Goal: Information Seeking & Learning: Learn about a topic

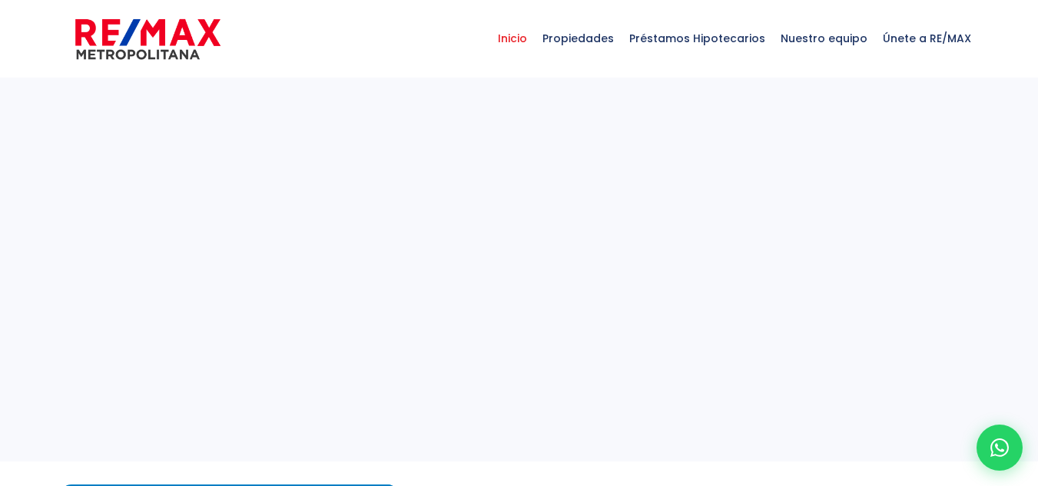
select select
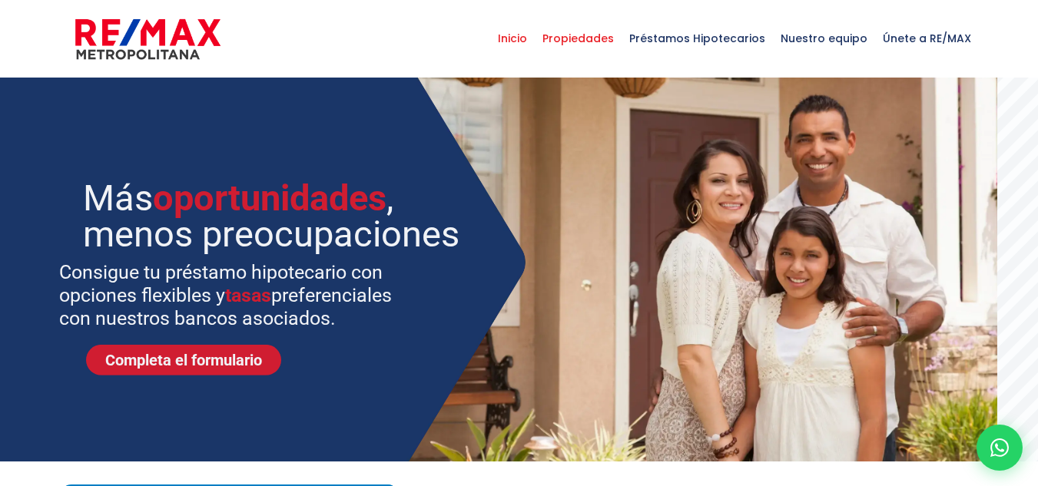
click at [606, 45] on span "Propiedades" at bounding box center [578, 38] width 87 height 46
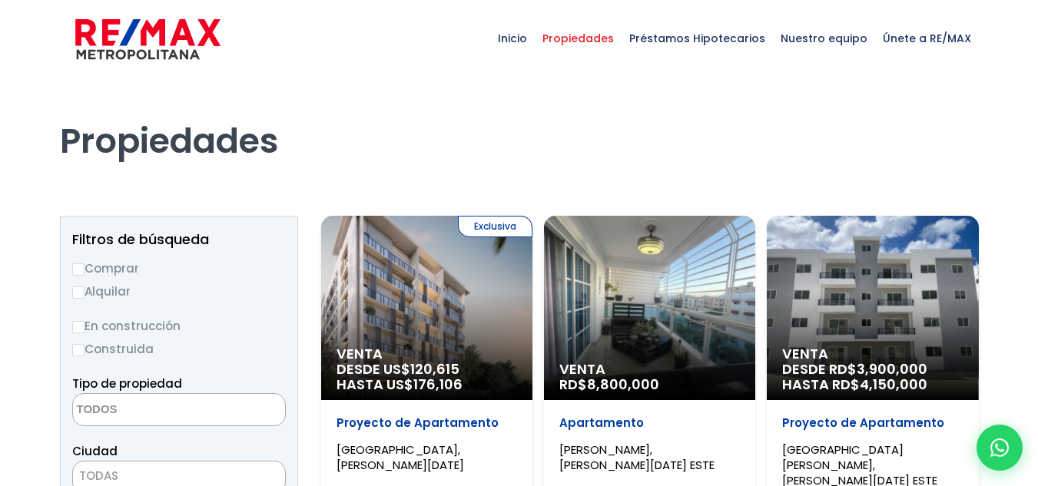
select select
click at [130, 267] on label "Comprar" at bounding box center [179, 268] width 214 height 19
click at [85, 267] on input "Comprar" at bounding box center [78, 270] width 12 height 12
radio input "true"
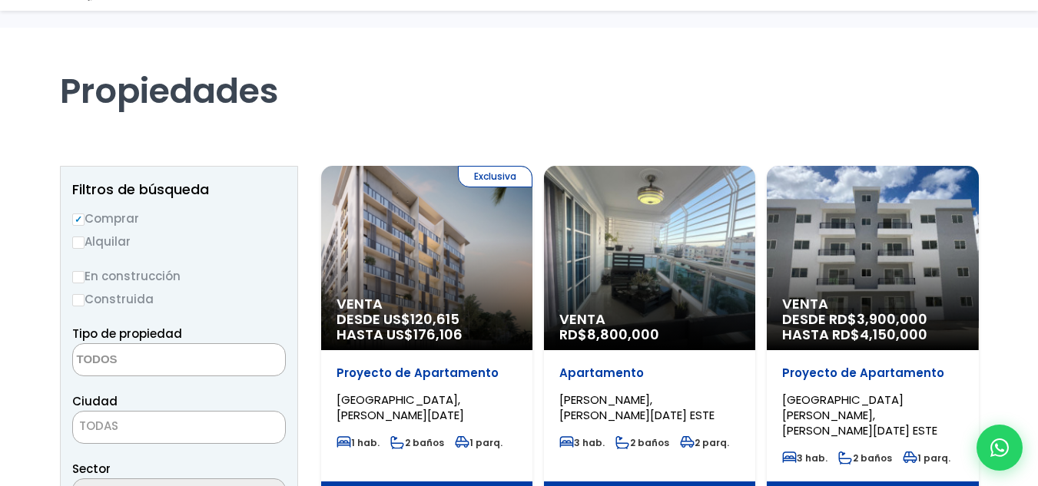
scroll to position [77, 0]
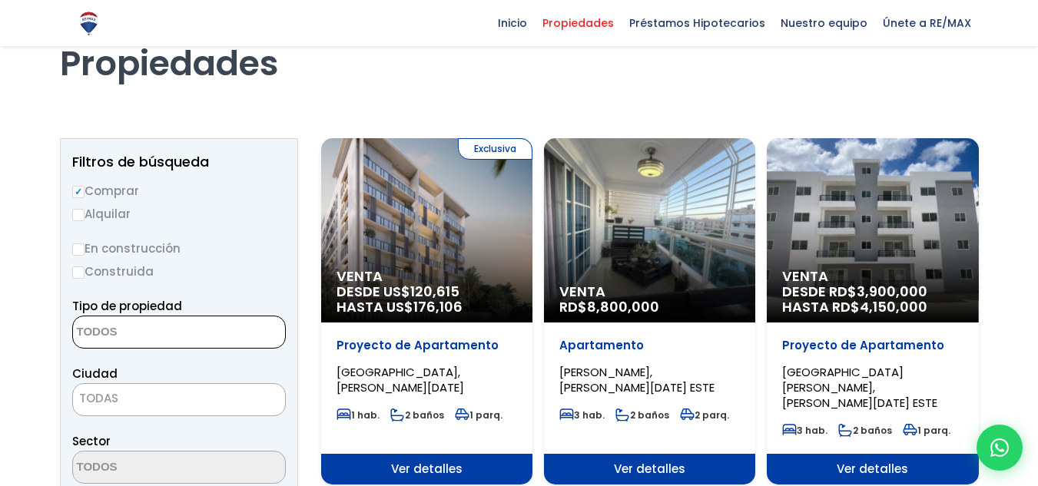
click at [219, 330] on span at bounding box center [179, 332] width 214 height 33
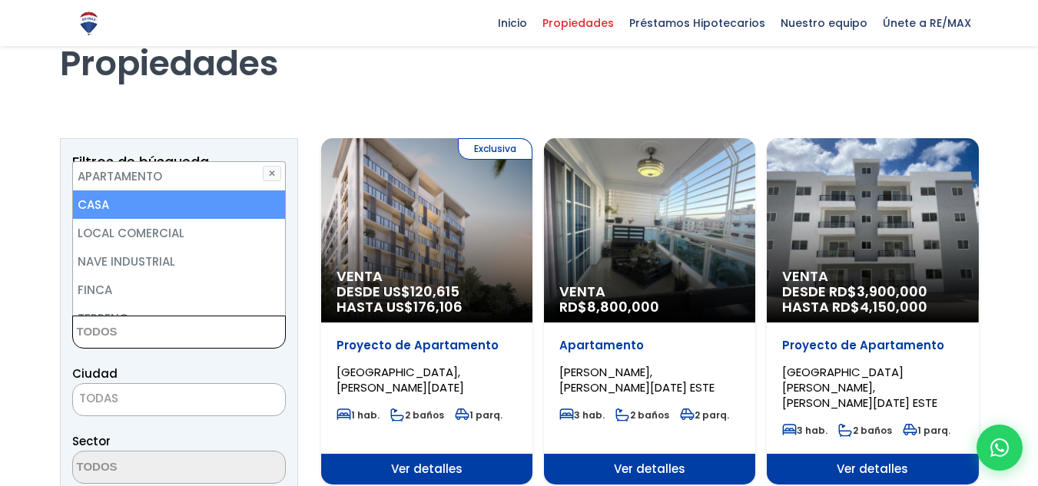
click at [128, 203] on li "CASA" at bounding box center [179, 205] width 212 height 28
select select "house"
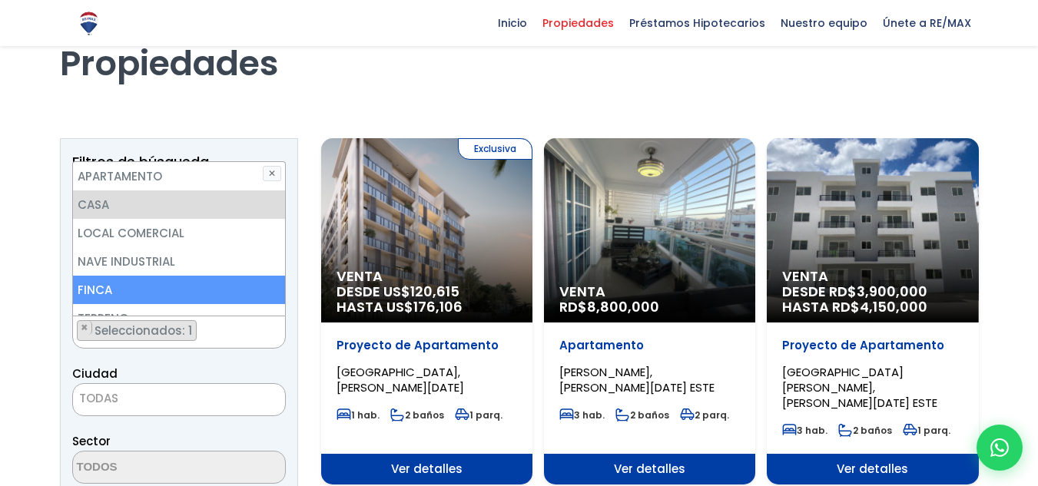
click at [191, 397] on span "TODAS" at bounding box center [179, 399] width 212 height 22
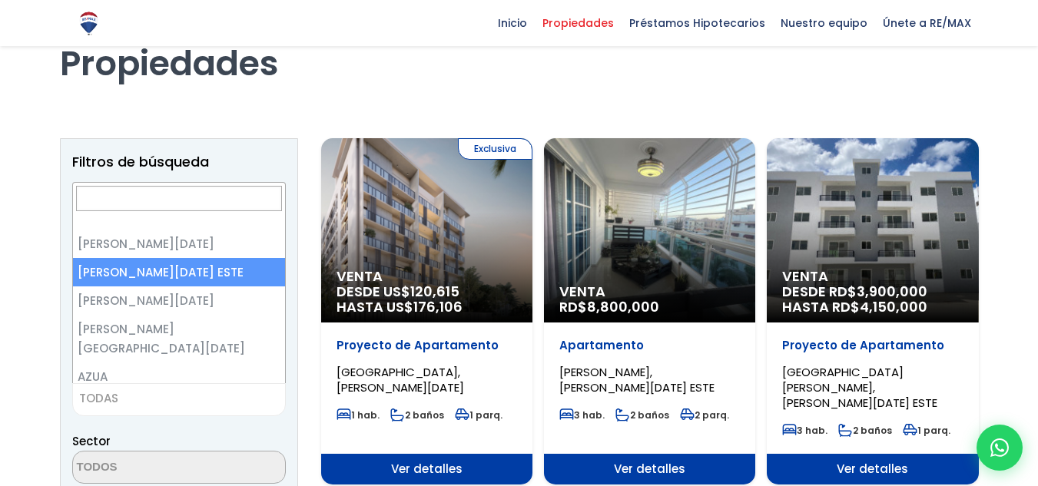
select select "148"
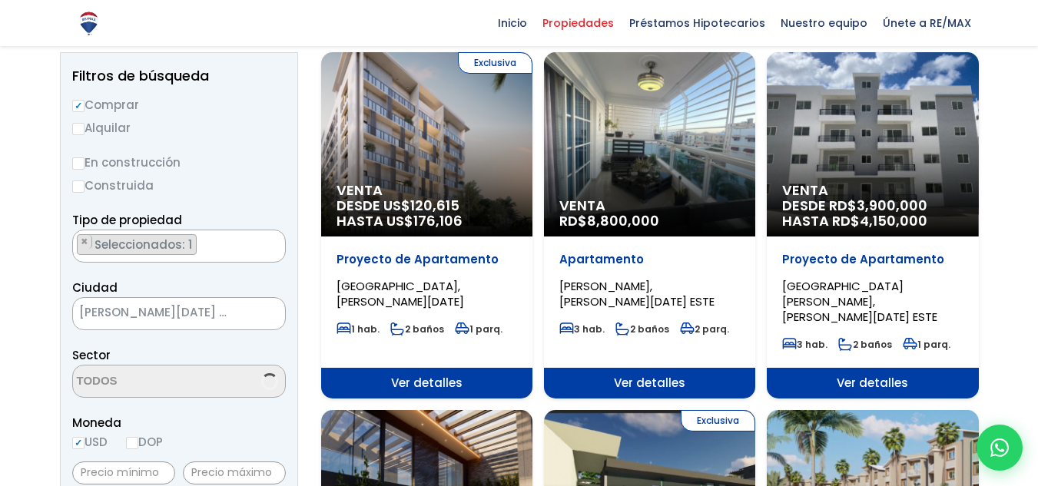
scroll to position [231, 0]
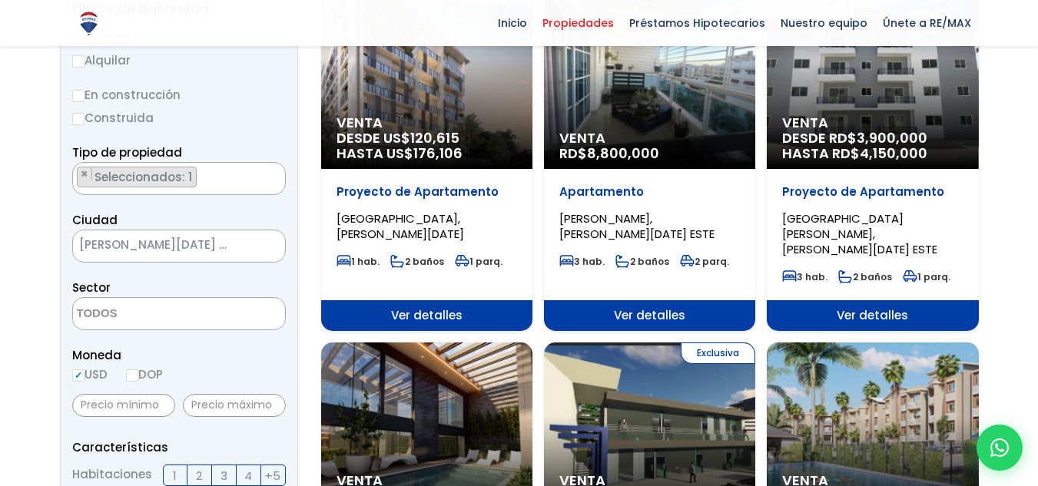
click at [224, 310] on span at bounding box center [179, 313] width 214 height 33
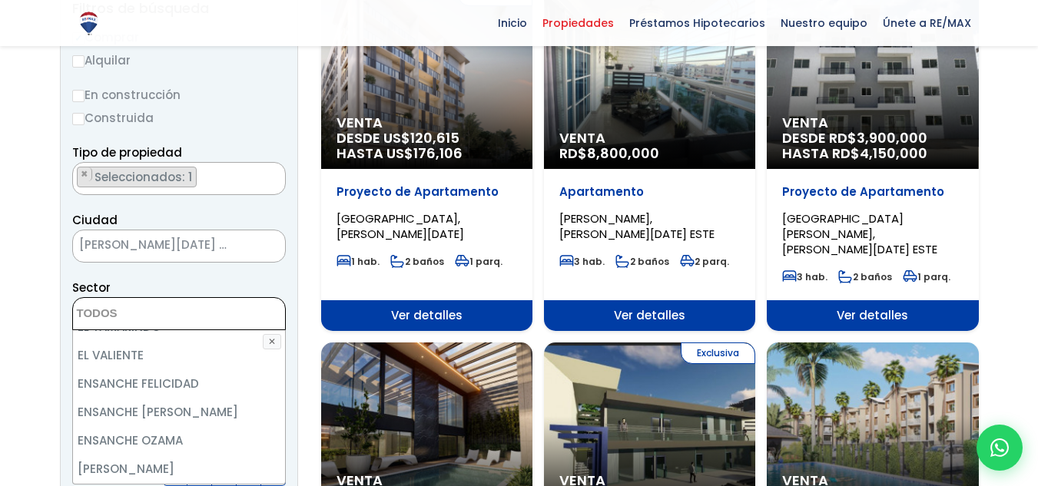
scroll to position [1537, 0]
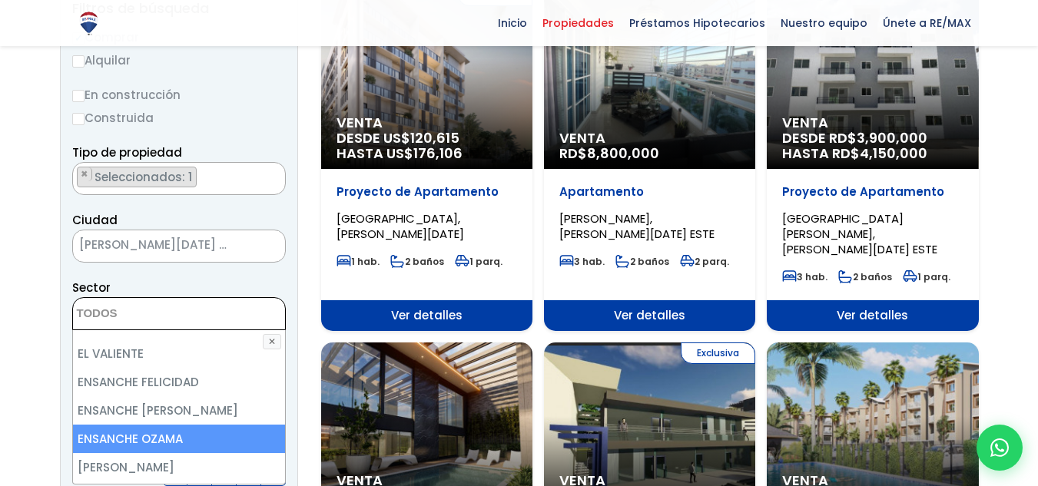
click at [187, 425] on li "ENSANCHE OZAMA" at bounding box center [179, 439] width 212 height 28
select select "13129"
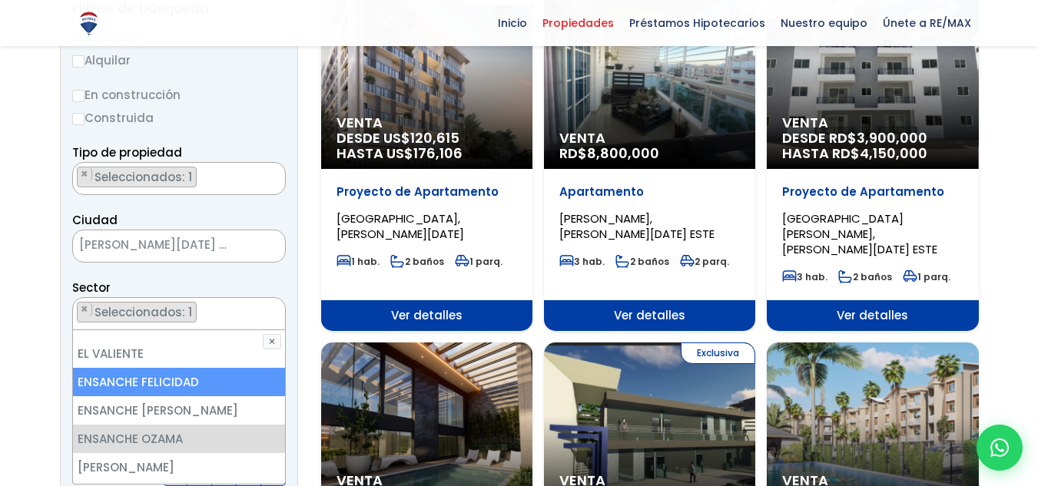
click at [241, 317] on ul "× Seleccionados: 1" at bounding box center [169, 314] width 193 height 33
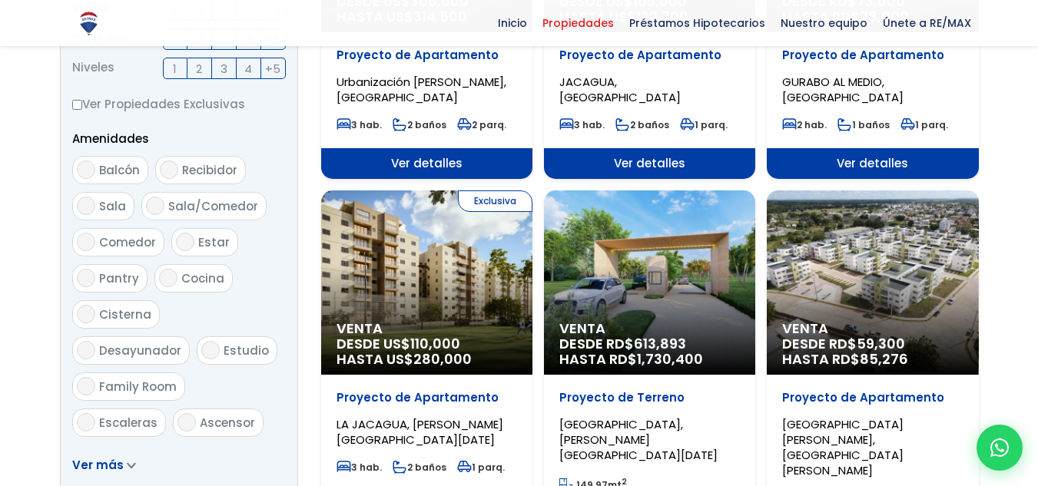
scroll to position [845, 0]
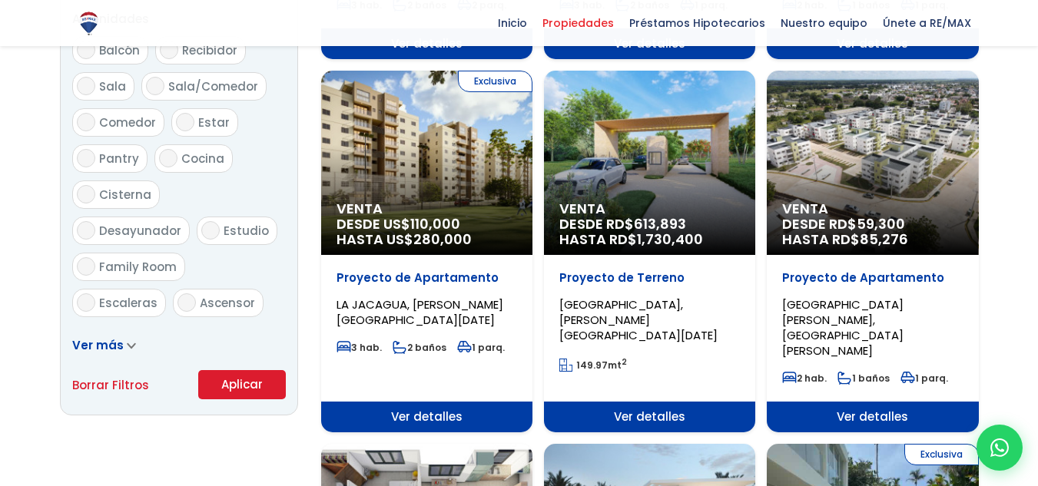
click at [218, 376] on button "Aplicar" at bounding box center [242, 384] width 88 height 29
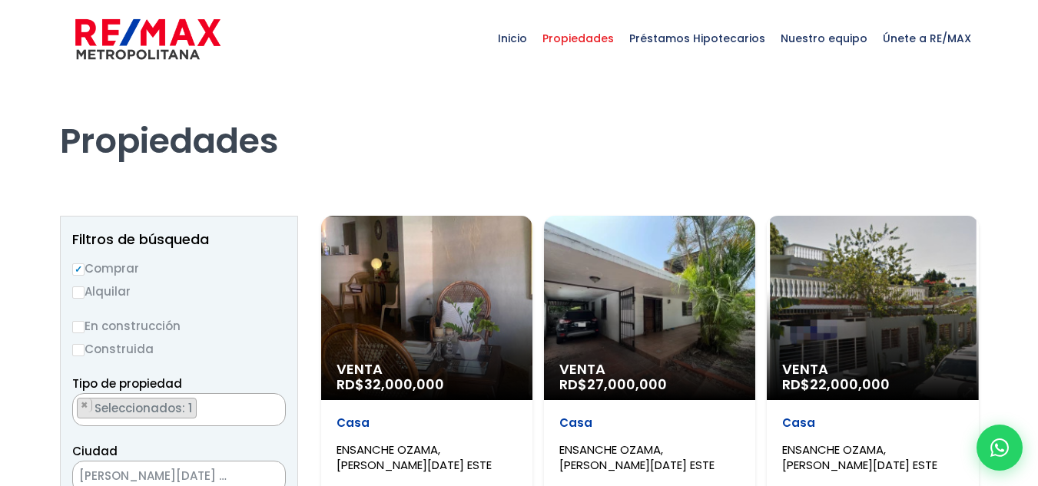
scroll to position [954, 0]
select select "13129"
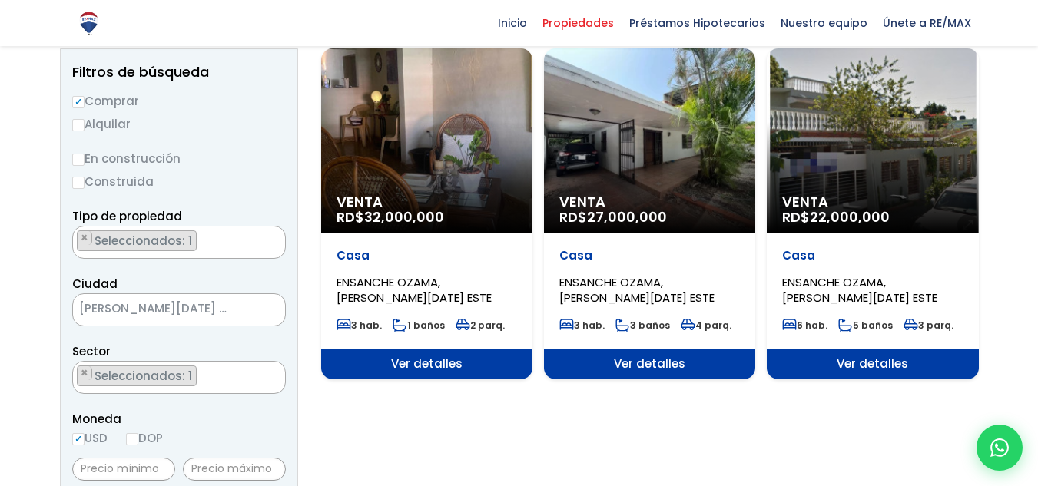
scroll to position [154, 0]
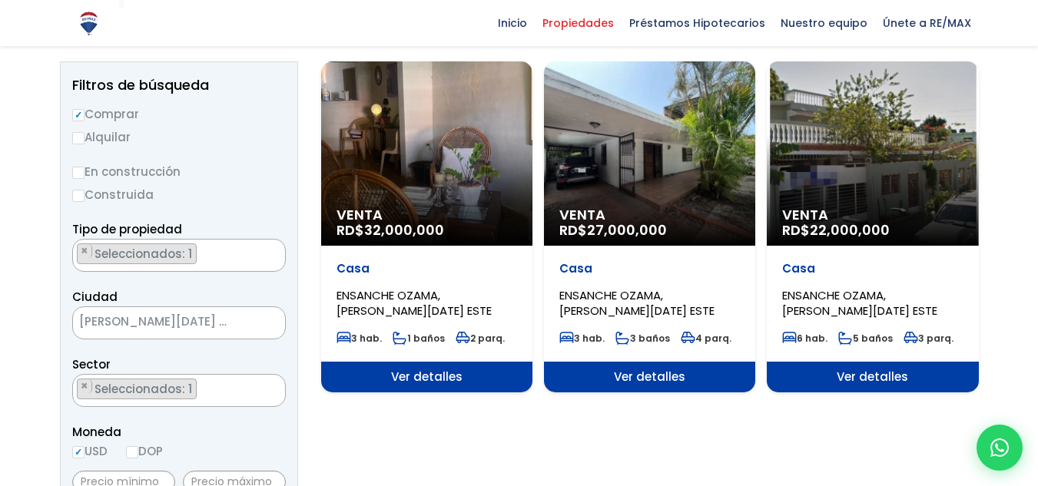
click at [470, 173] on div "Venta RD$ 32,000,000" at bounding box center [426, 153] width 211 height 184
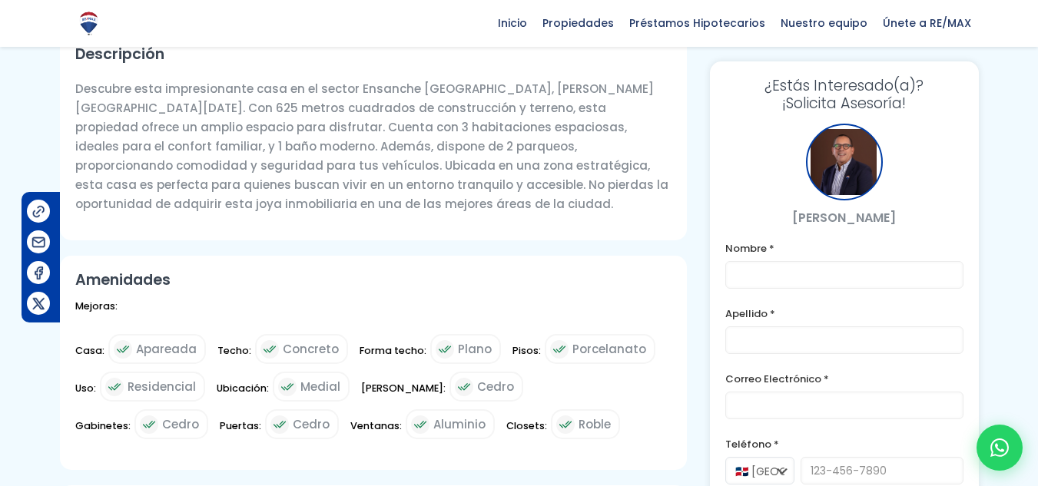
scroll to position [384, 0]
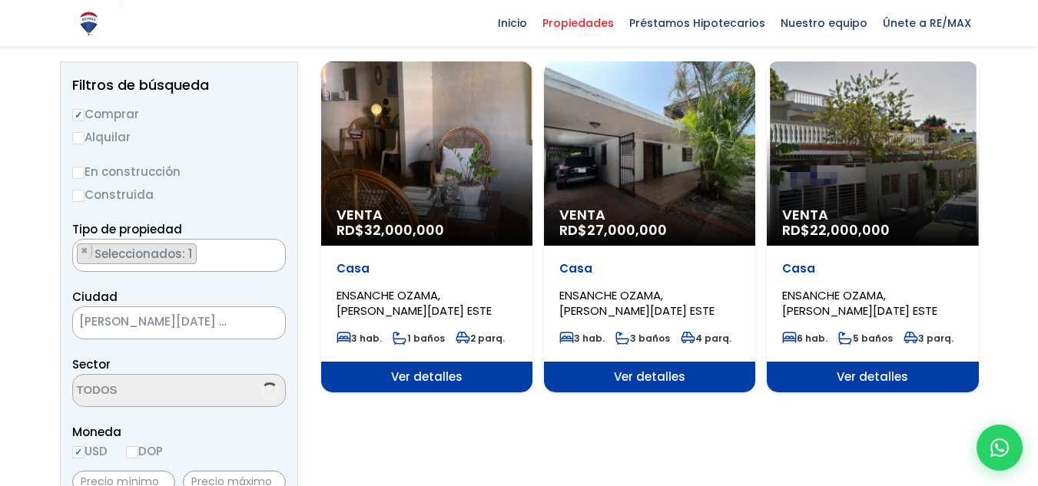
scroll to position [954, 0]
select select "13129"
click at [533, 164] on div "Venta RD$ 27,000,000" at bounding box center [426, 153] width 211 height 184
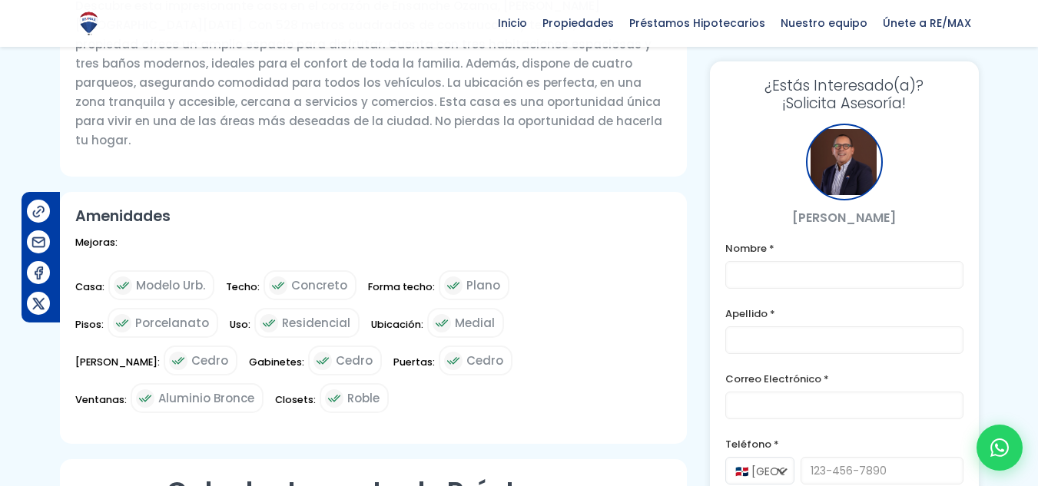
scroll to position [538, 0]
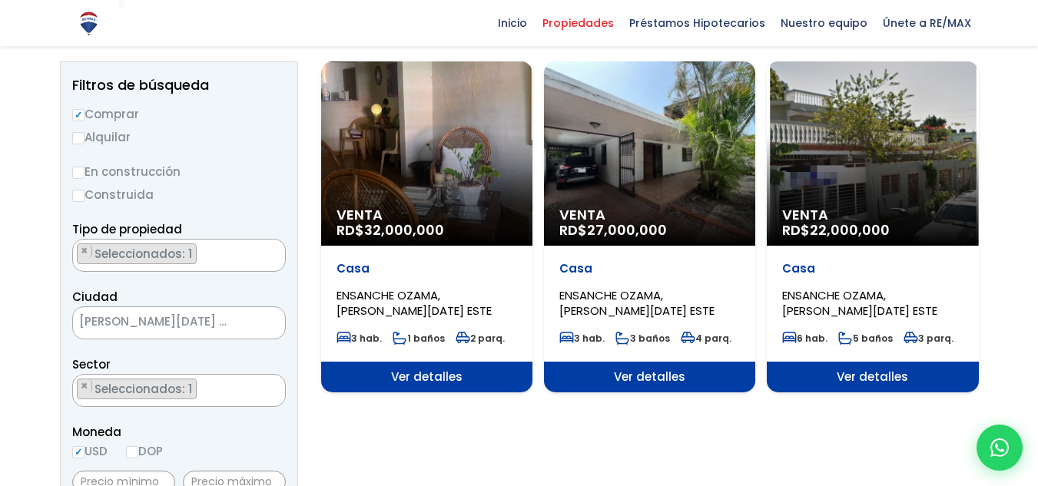
scroll to position [954, 0]
click at [218, 388] on ul "× Seleccionados: 1" at bounding box center [169, 391] width 193 height 33
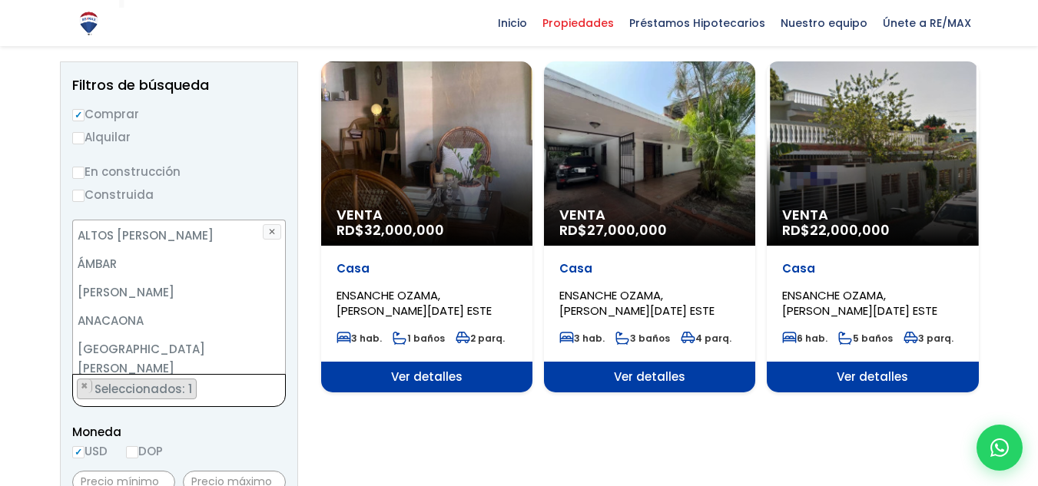
scroll to position [0, 0]
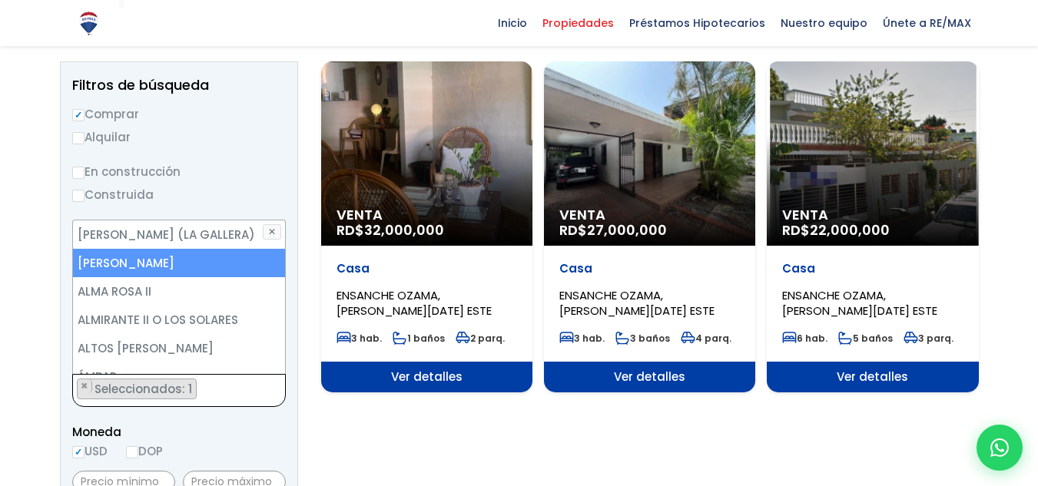
click at [171, 254] on li "[PERSON_NAME]" at bounding box center [179, 263] width 212 height 28
drag, startPoint x: 168, startPoint y: 260, endPoint x: 183, endPoint y: 267, distance: 16.2
click at [168, 259] on li "[PERSON_NAME]" at bounding box center [179, 263] width 212 height 28
click at [204, 263] on li "[PERSON_NAME]" at bounding box center [179, 263] width 212 height 28
select select "13154"
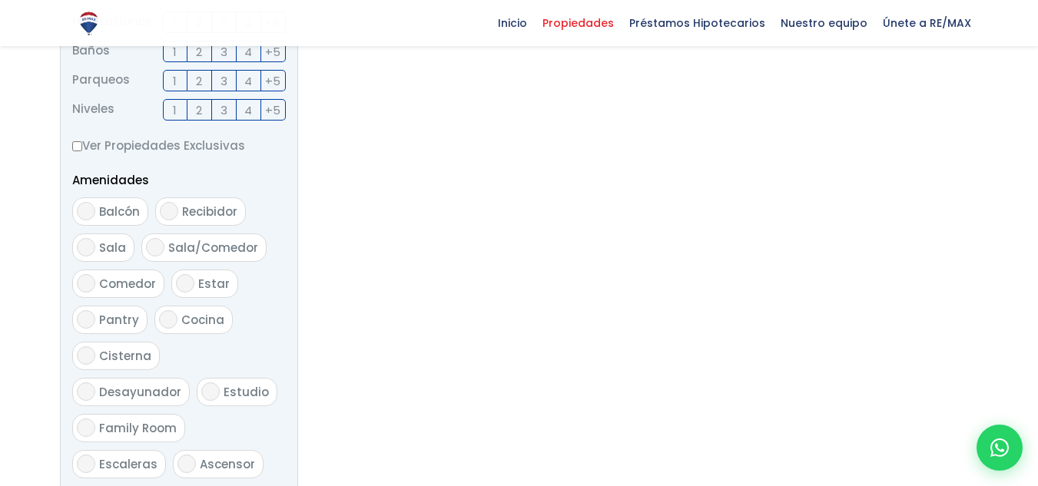
scroll to position [845, 0]
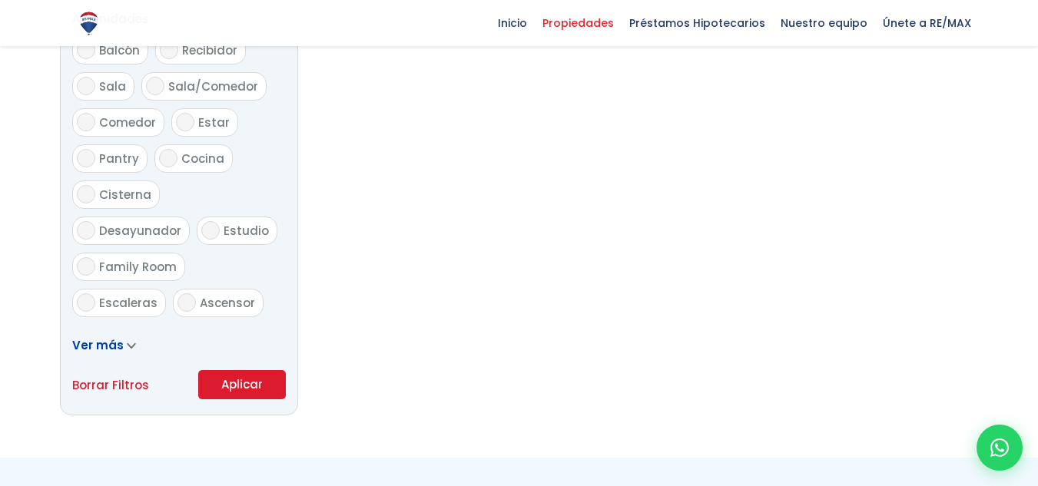
click at [237, 380] on button "Aplicar" at bounding box center [242, 384] width 88 height 29
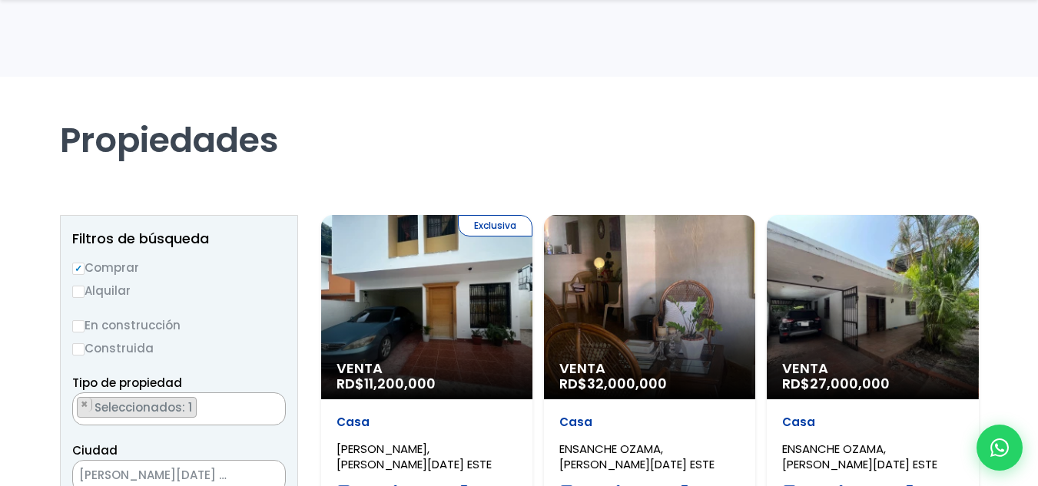
scroll to position [307, 0]
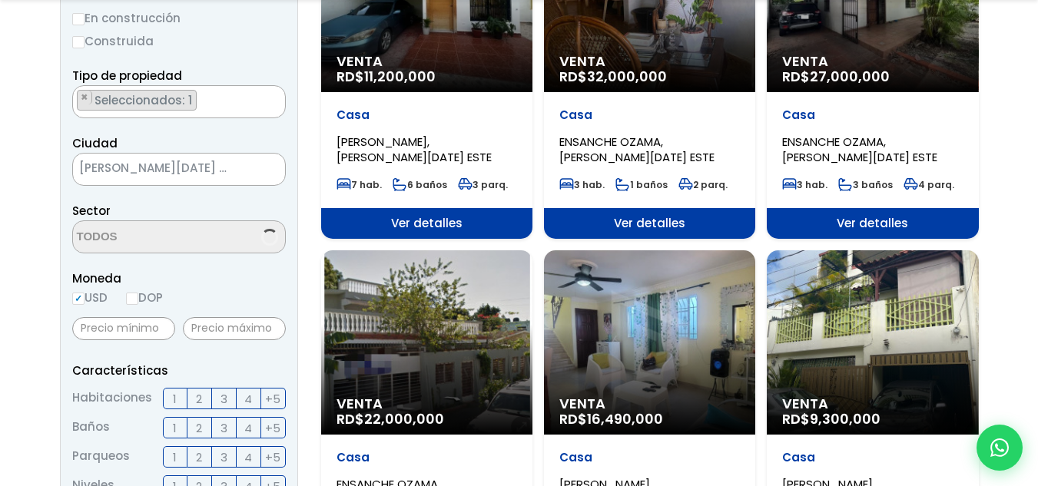
select select "13154"
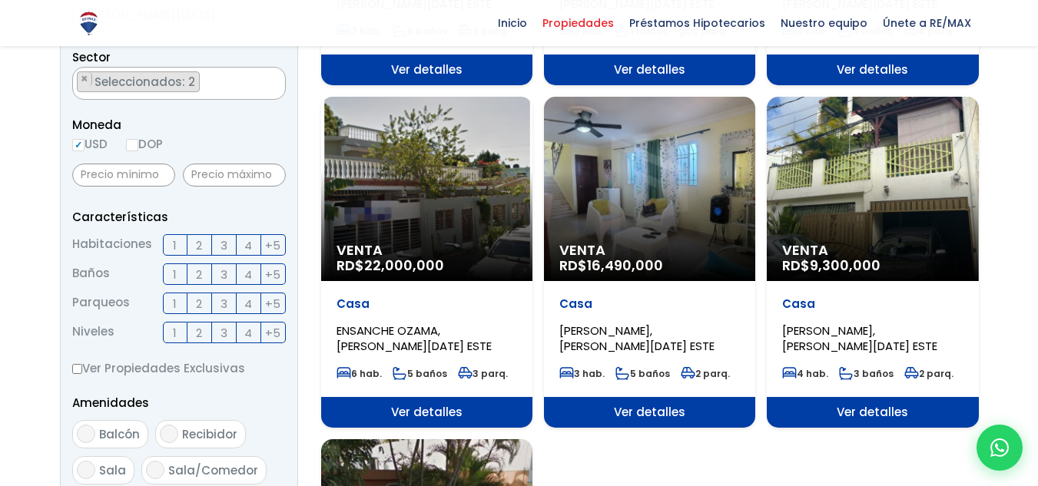
scroll to position [615, 0]
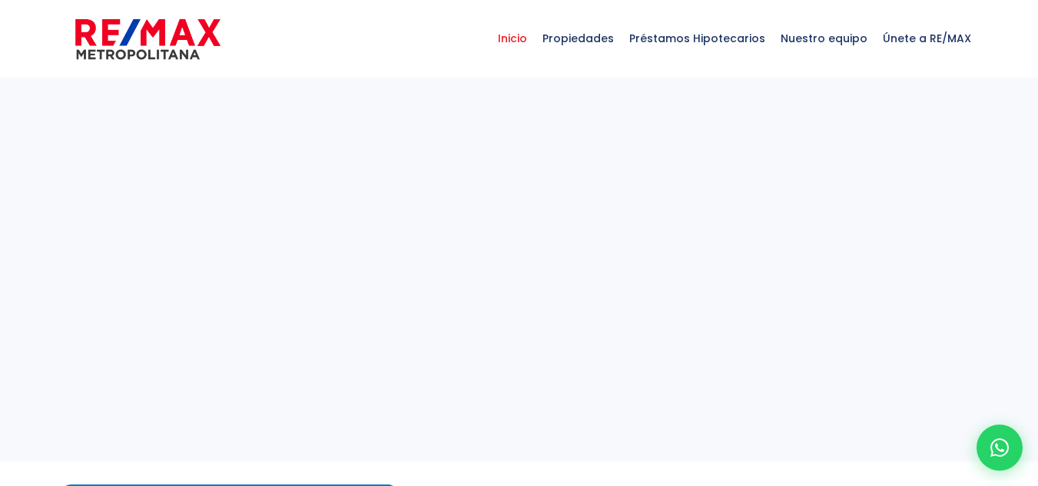
select select
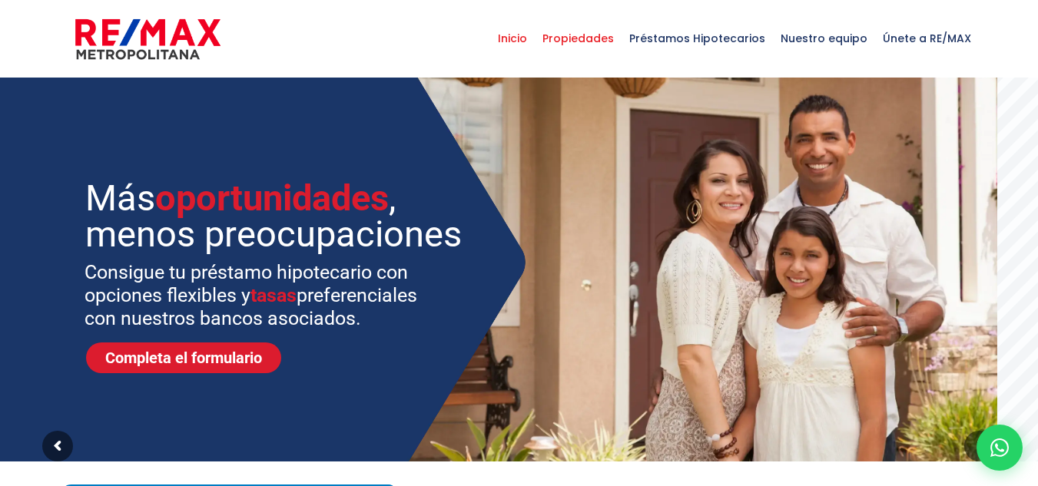
click at [589, 44] on span "Propiedades" at bounding box center [578, 38] width 87 height 46
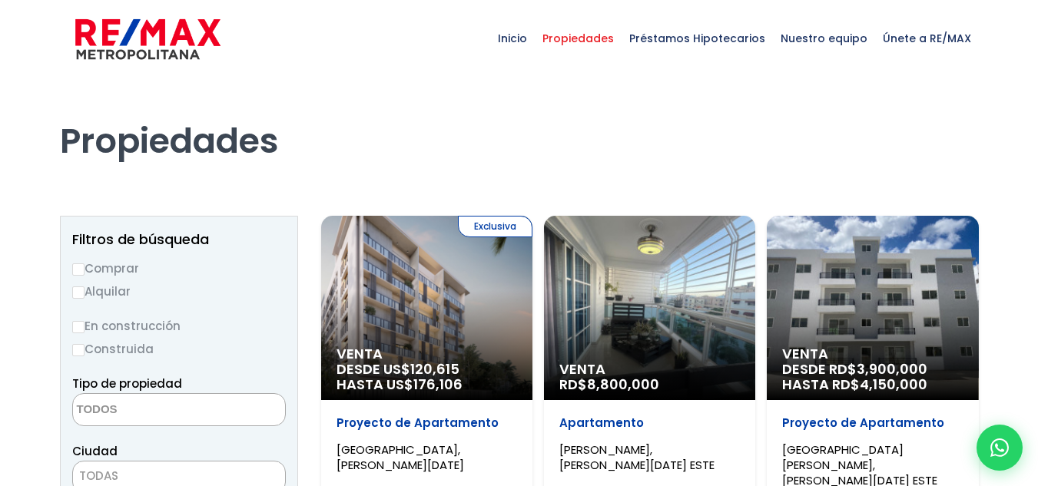
select select
click at [120, 269] on label "Comprar" at bounding box center [179, 268] width 214 height 19
click at [85, 269] on input "Comprar" at bounding box center [78, 270] width 12 height 12
radio input "true"
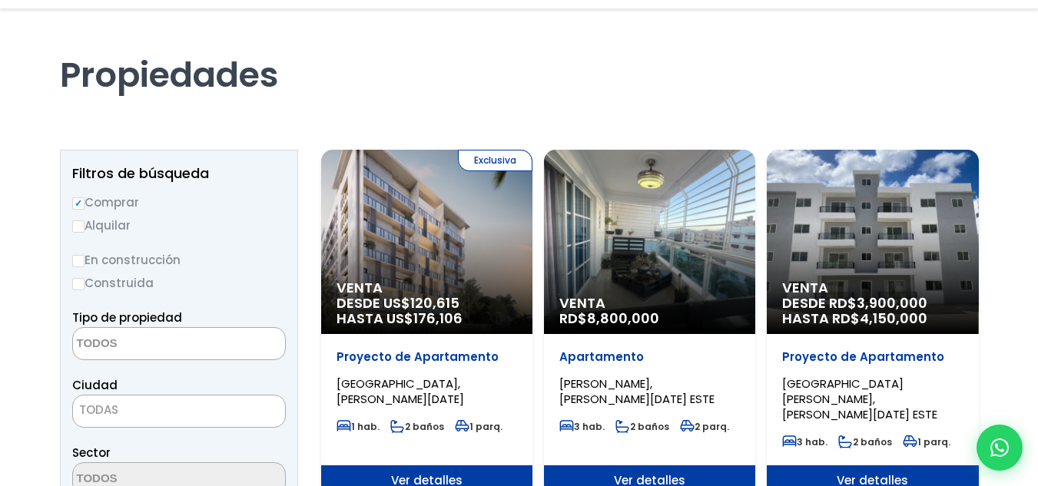
scroll to position [154, 0]
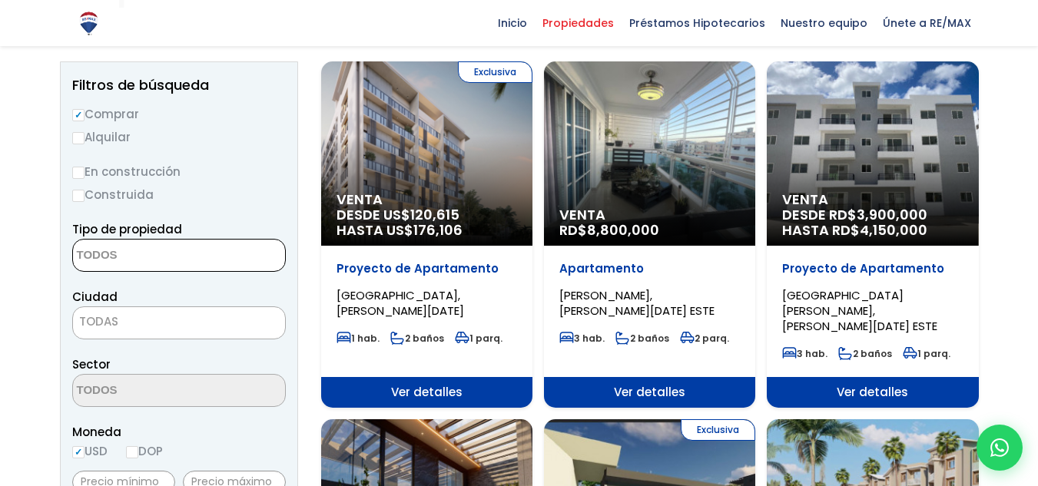
click at [213, 264] on span at bounding box center [179, 255] width 214 height 33
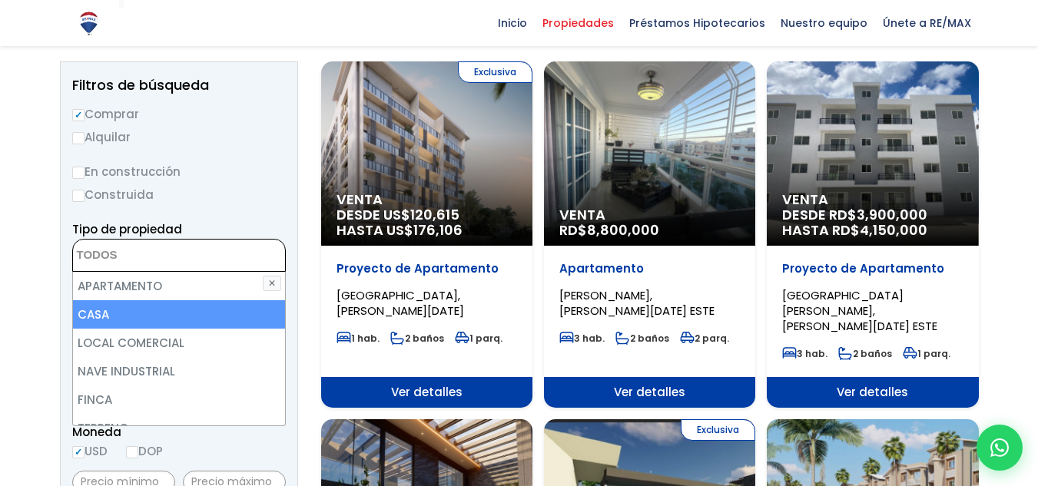
click at [128, 317] on li "CASA" at bounding box center [179, 314] width 212 height 28
select select "house"
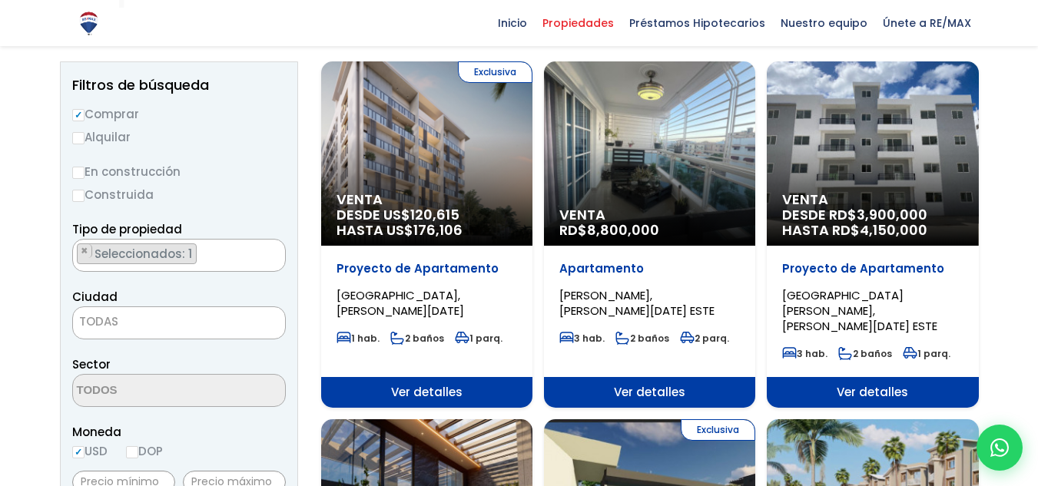
click at [256, 221] on div "Tipo de propiedad APARTAMENTO CASA LOCAL COMERCIAL NAVE INDUSTRIAL FINCA TERREN…" at bounding box center [179, 246] width 214 height 52
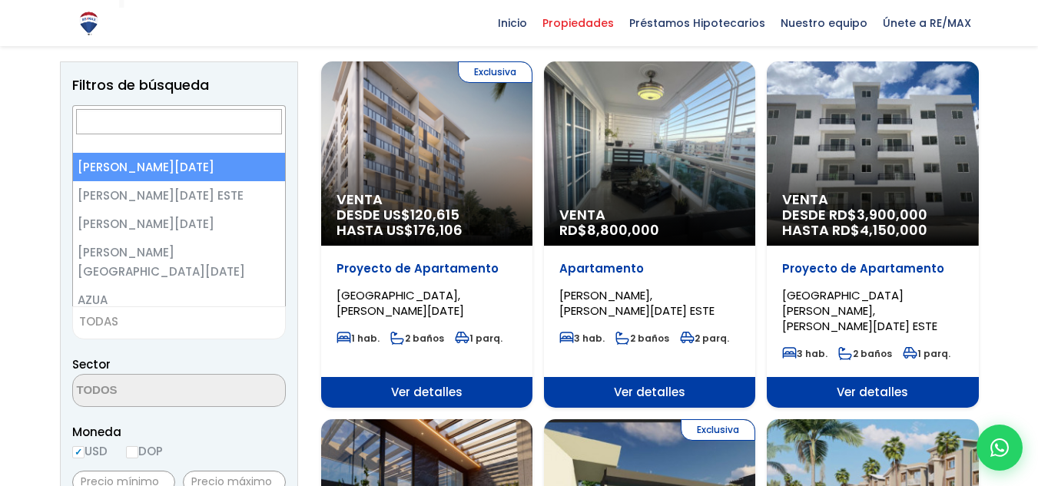
click at [181, 334] on span "TODAS" at bounding box center [179, 323] width 214 height 33
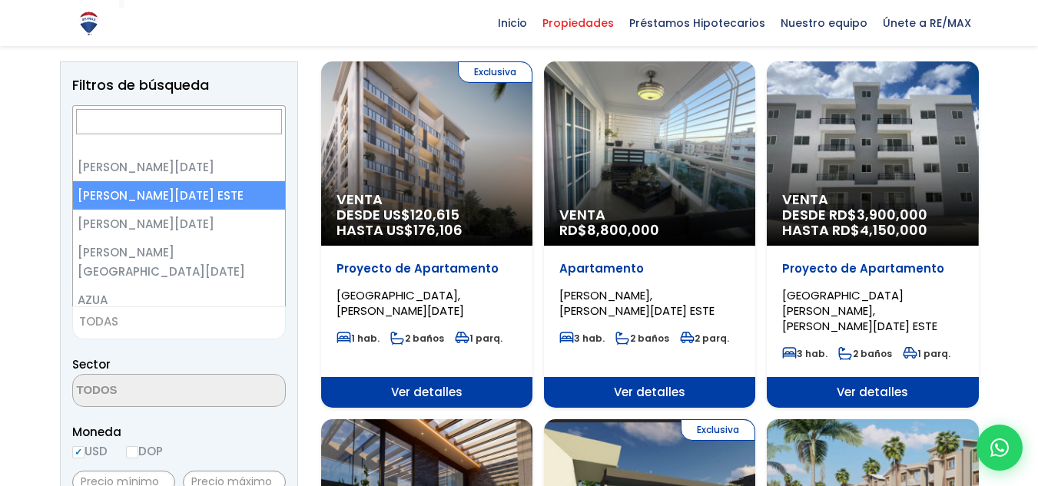
select select "148"
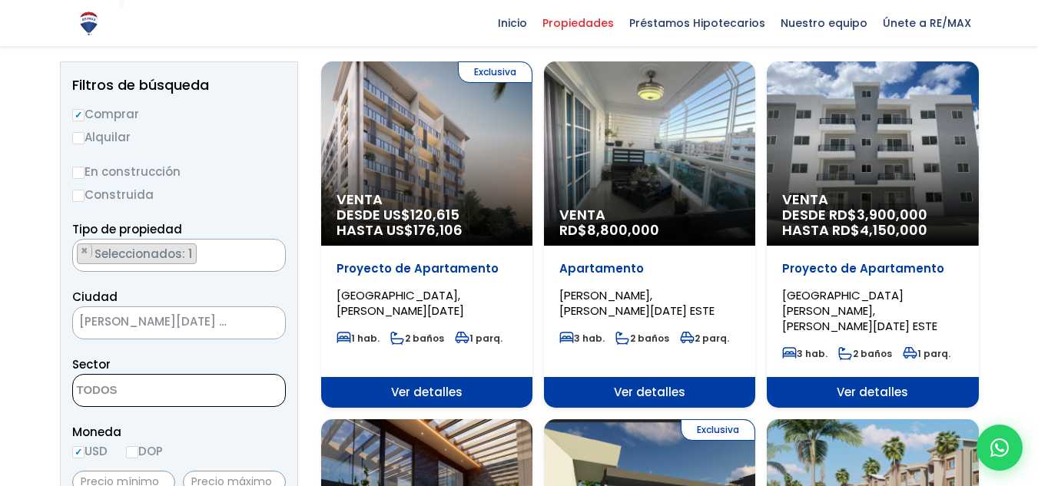
click at [227, 400] on span at bounding box center [179, 390] width 214 height 33
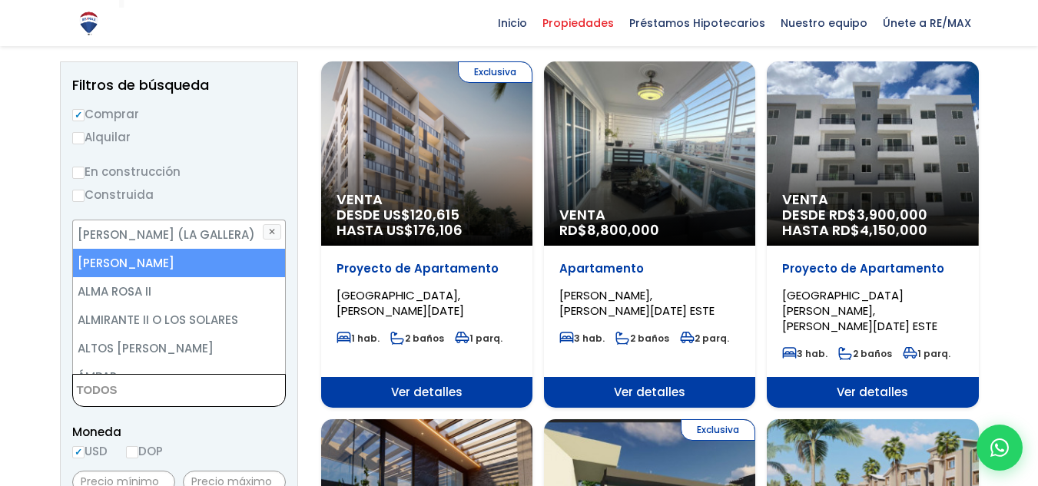
click at [190, 271] on li "[PERSON_NAME]" at bounding box center [179, 263] width 212 height 28
select select "13154"
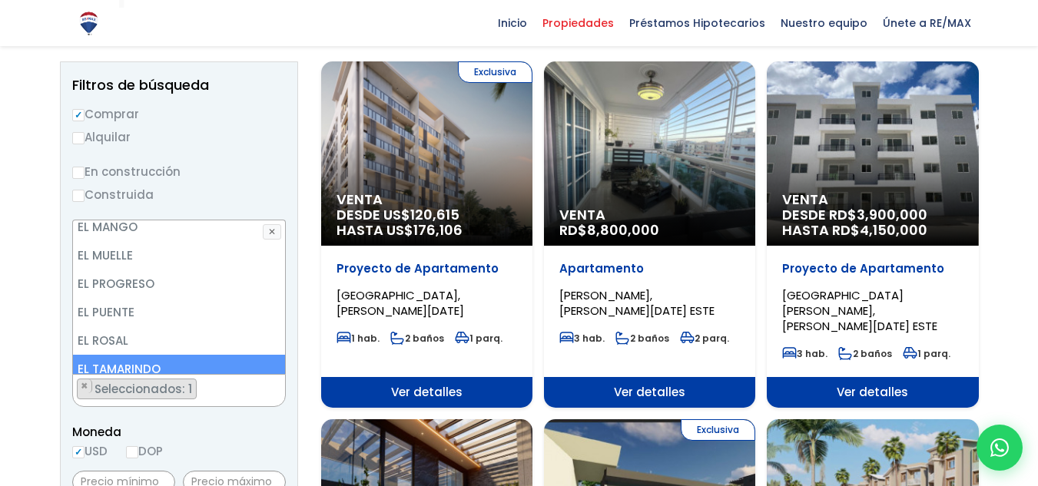
scroll to position [1460, 0]
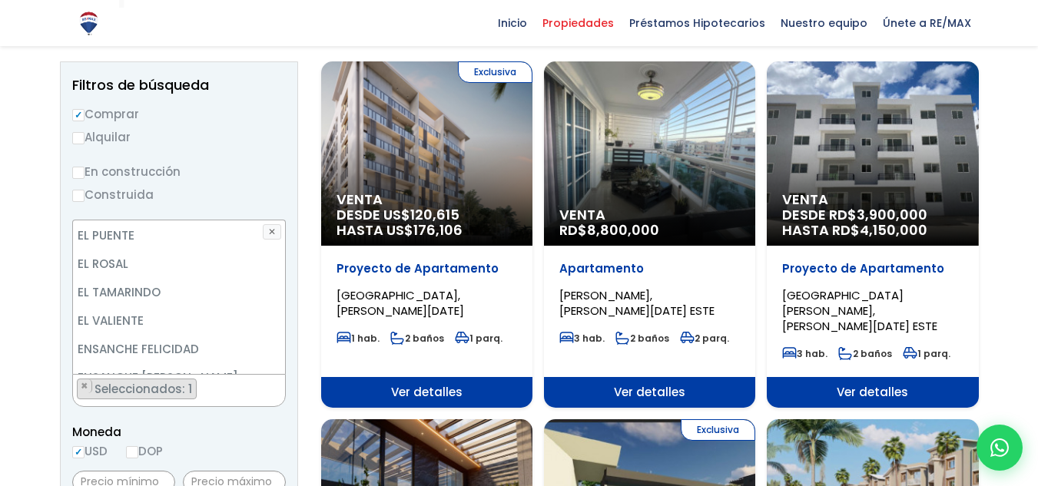
click at [167, 392] on li "ENSANCHE OZAMA" at bounding box center [179, 406] width 212 height 28
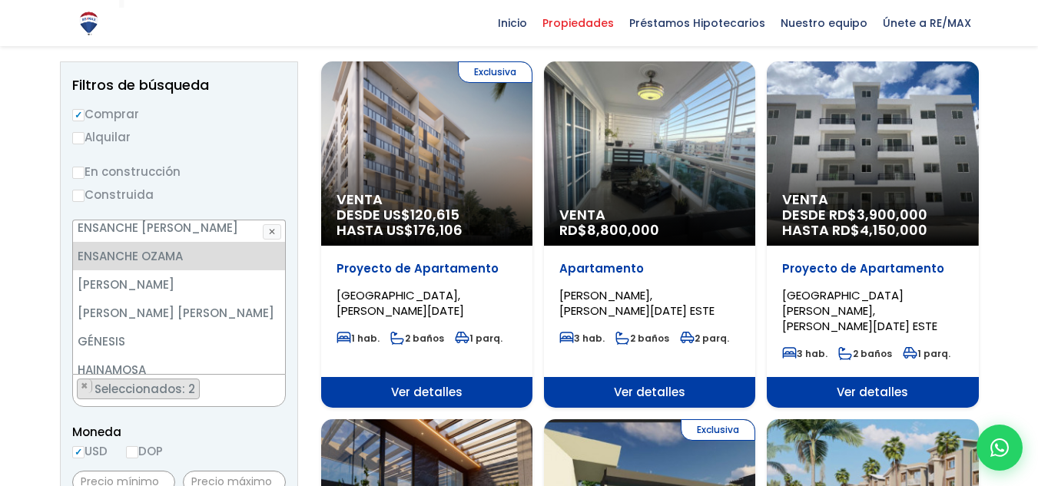
scroll to position [1614, 0]
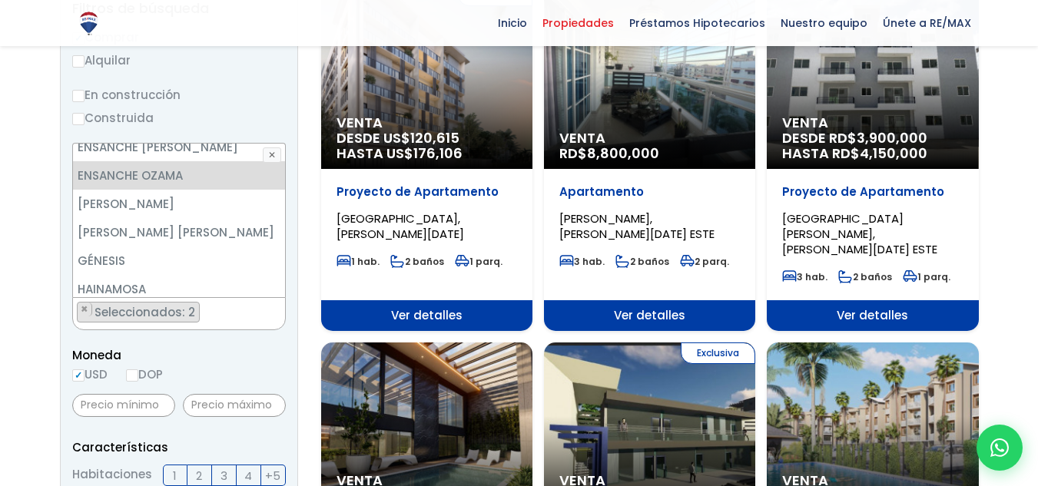
click at [244, 352] on span "Moneda" at bounding box center [179, 355] width 214 height 19
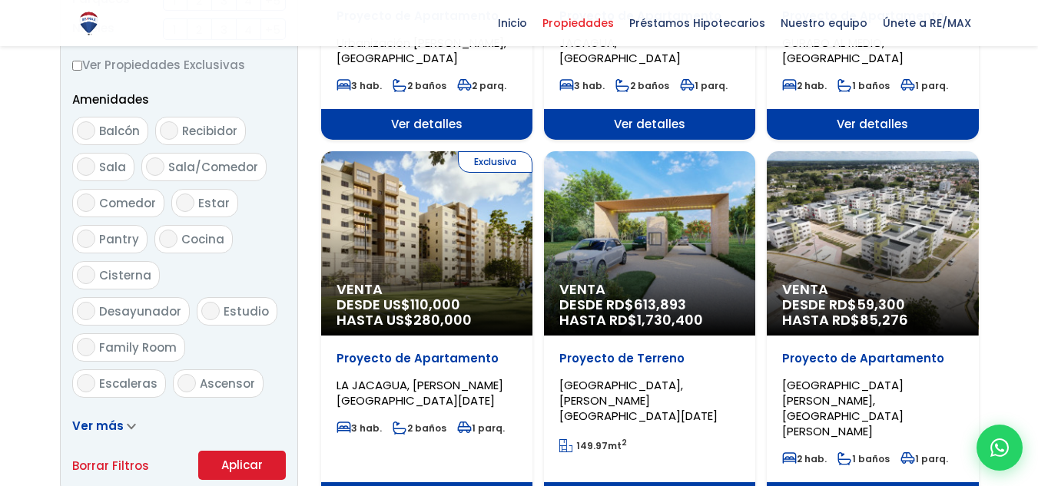
scroll to position [768, 0]
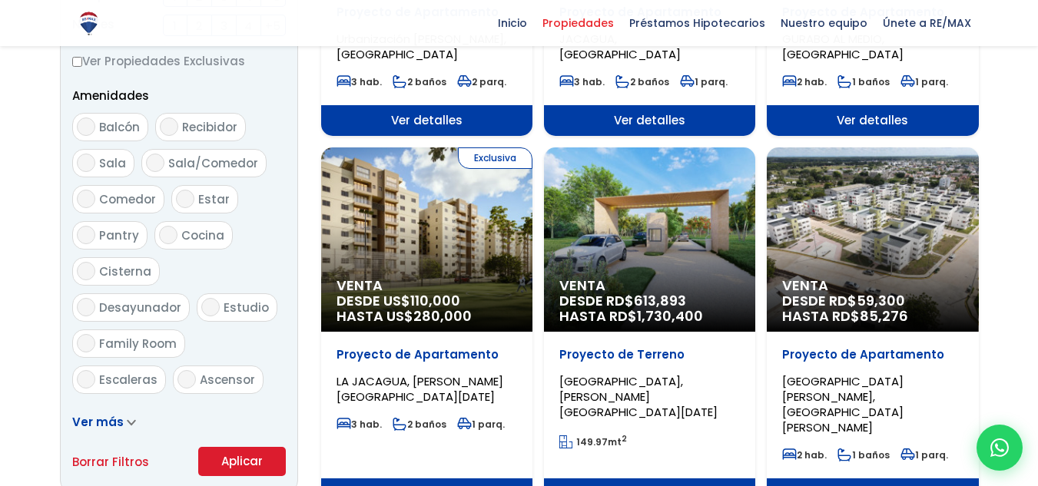
click at [240, 455] on button "Aplicar" at bounding box center [242, 461] width 88 height 29
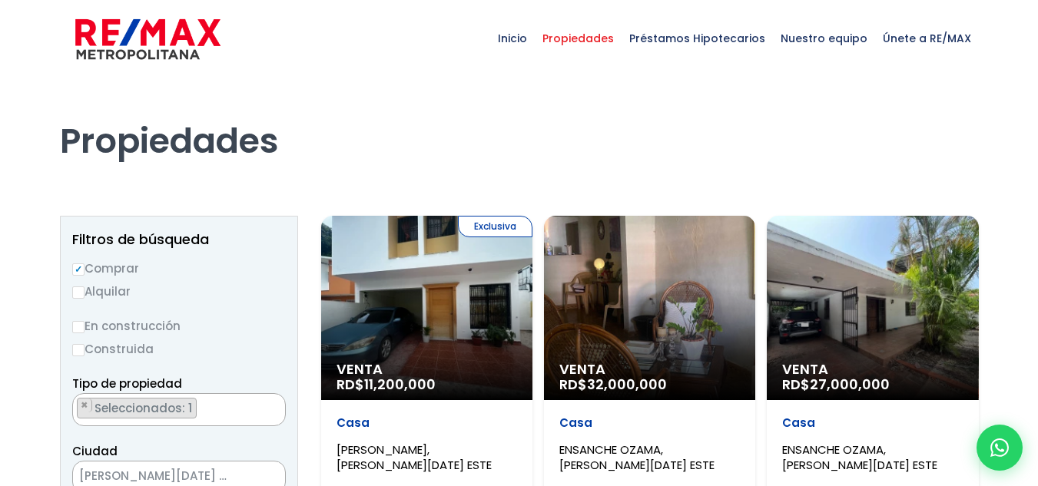
select select "13154"
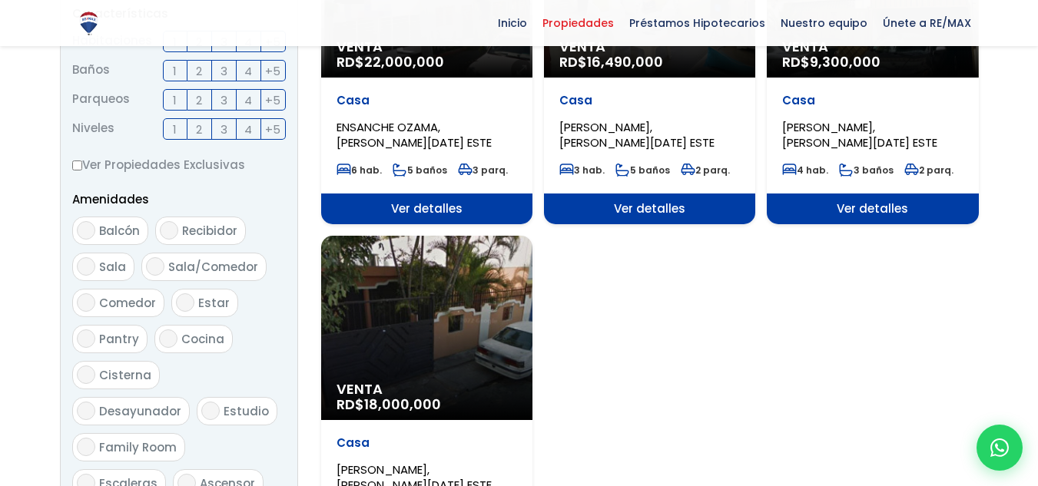
scroll to position [692, 0]
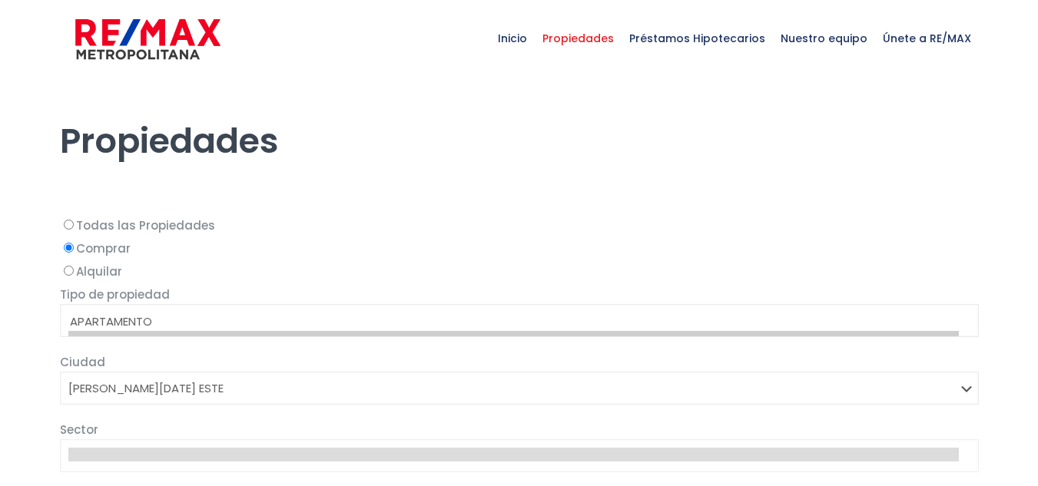
select select "148"
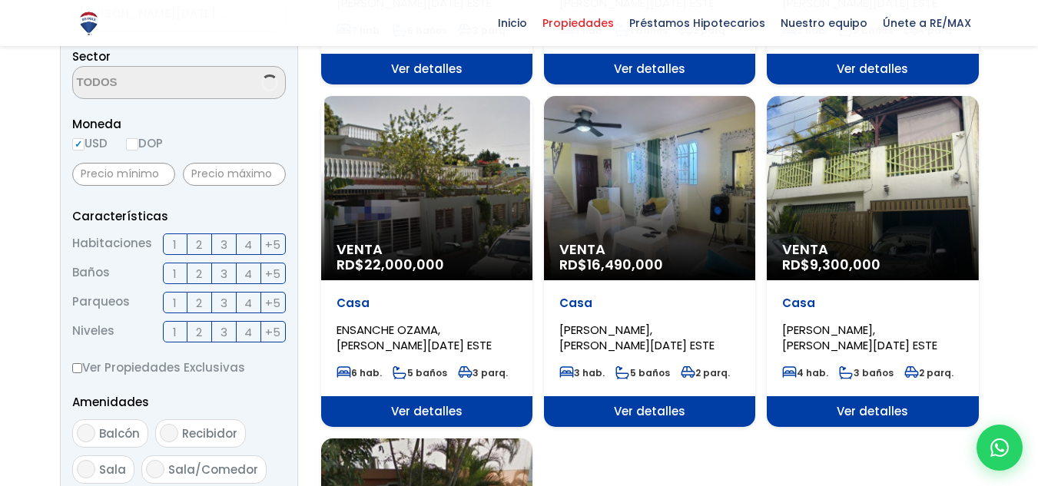
scroll to position [954, 0]
select select "13154"
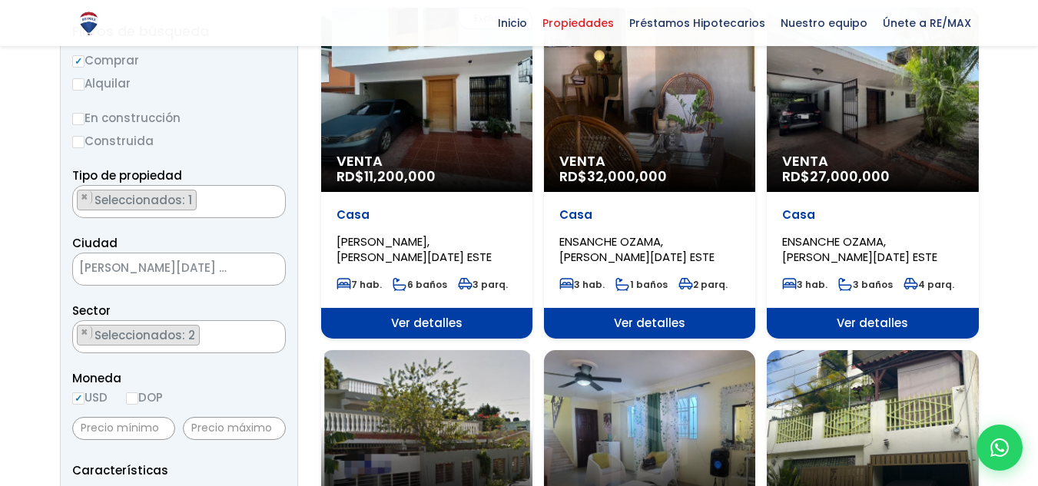
scroll to position [154, 0]
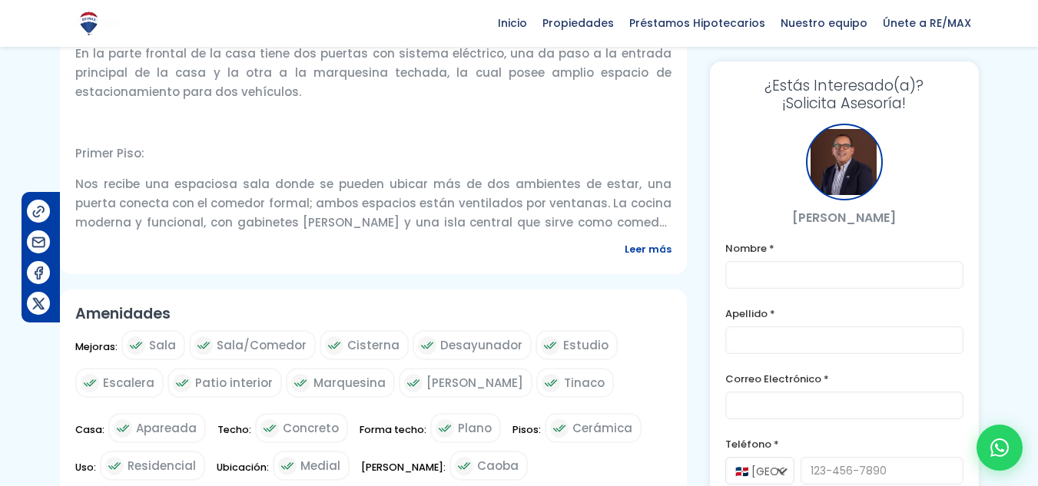
scroll to position [615, 0]
click at [646, 247] on span "Leer más" at bounding box center [648, 250] width 47 height 19
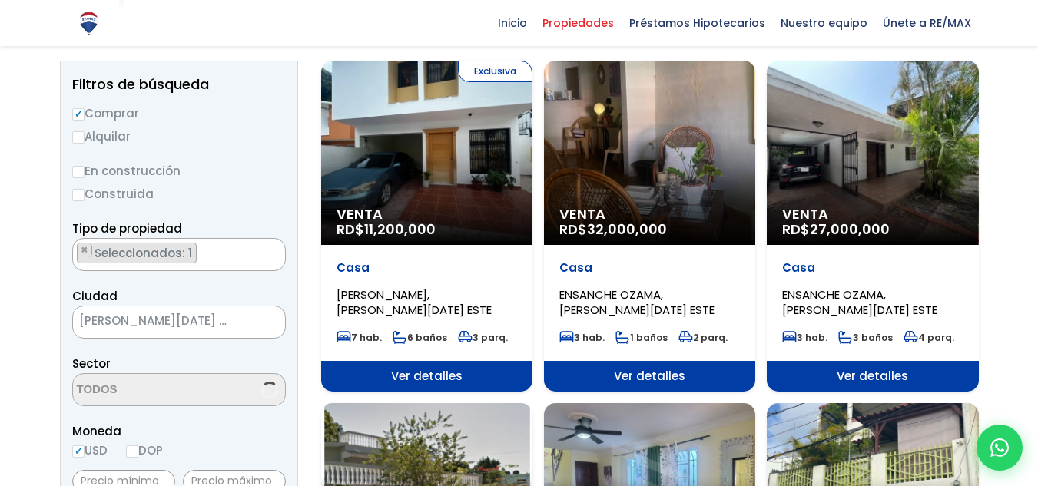
scroll to position [954, 0]
select select "13154"
click at [533, 148] on div "Venta RD$ 27,000,000" at bounding box center [426, 153] width 211 height 184
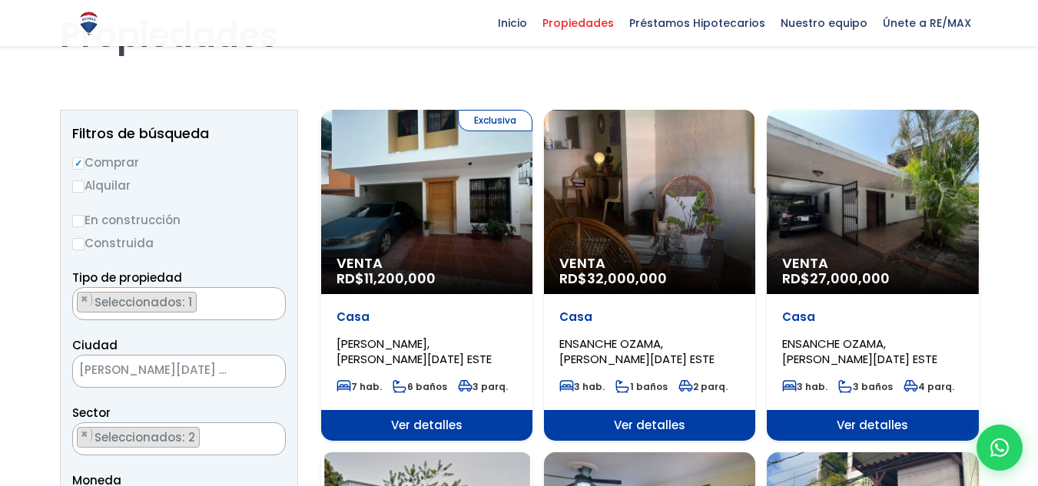
scroll to position [78, 0]
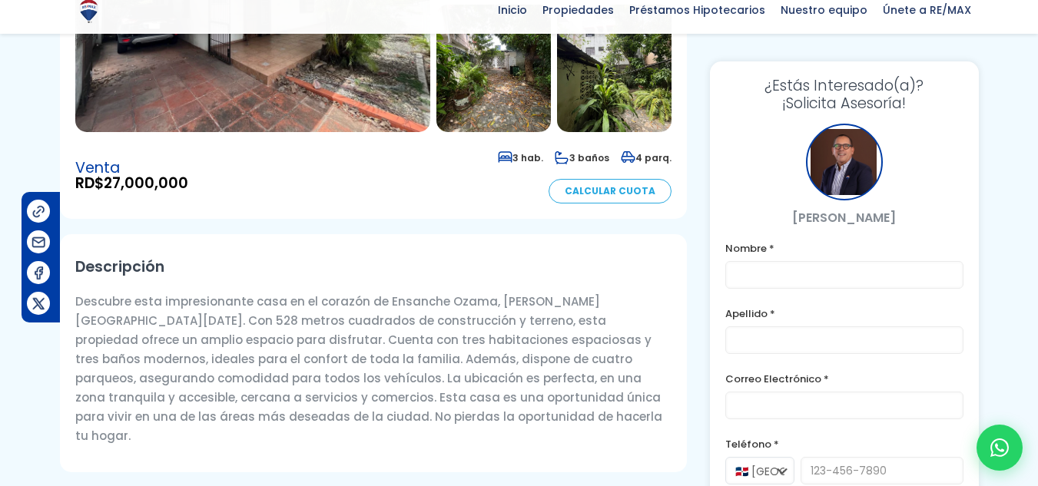
scroll to position [307, 0]
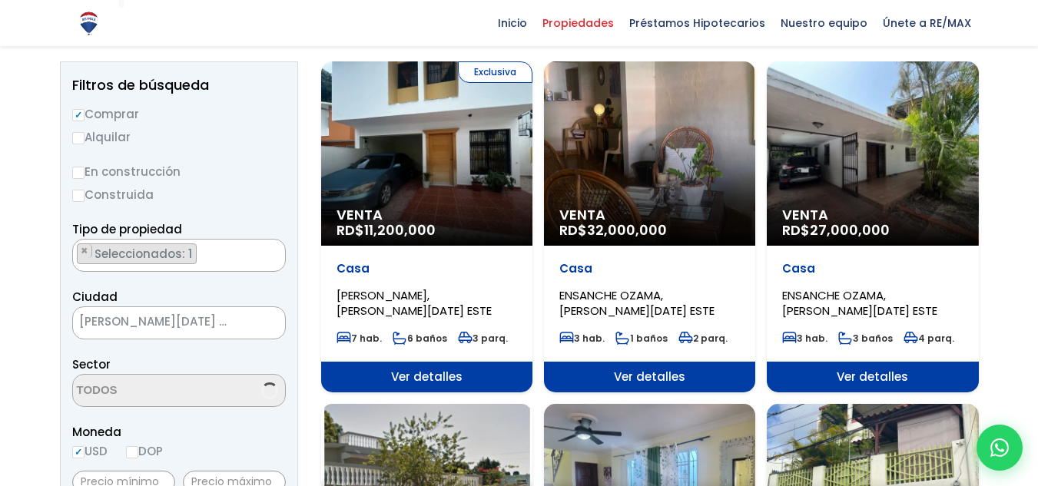
select select "13154"
click at [533, 172] on div "Venta RD$ 32,000,000" at bounding box center [426, 153] width 211 height 184
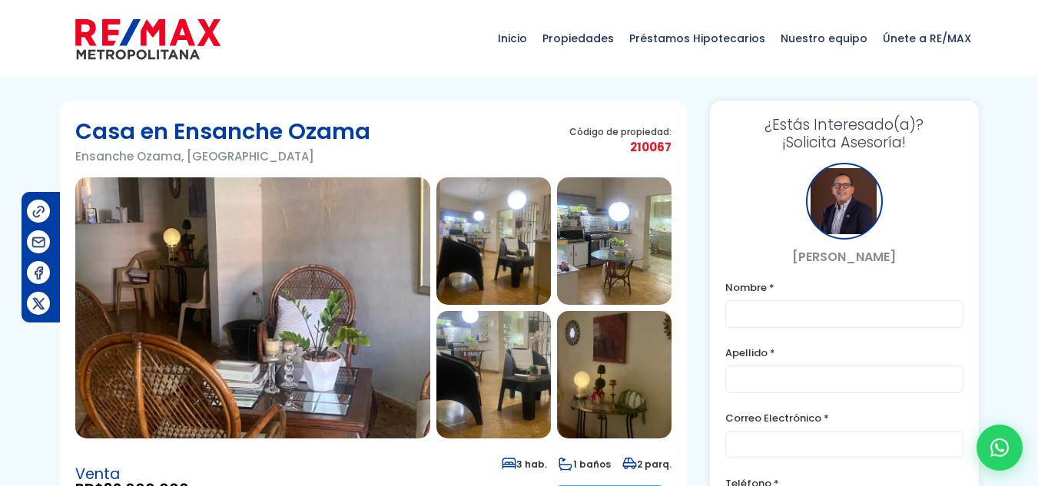
click at [267, 237] on img at bounding box center [252, 308] width 355 height 261
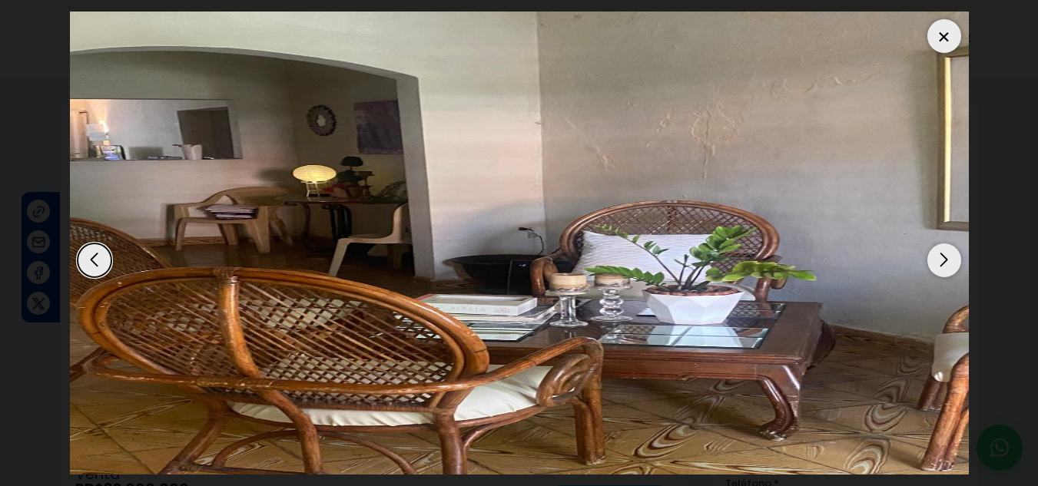
click at [941, 258] on div "Next slide" at bounding box center [945, 261] width 34 height 34
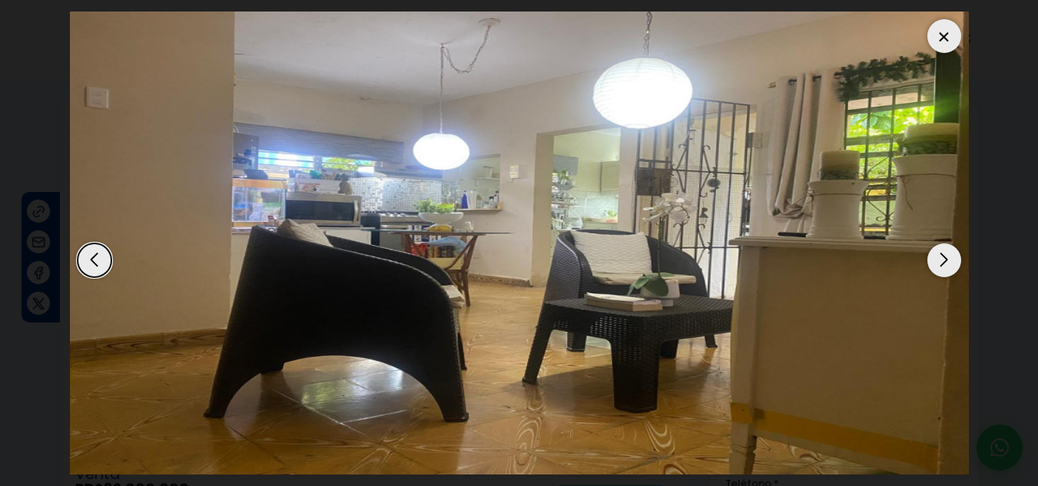
click at [941, 257] on div "Next slide" at bounding box center [945, 261] width 34 height 34
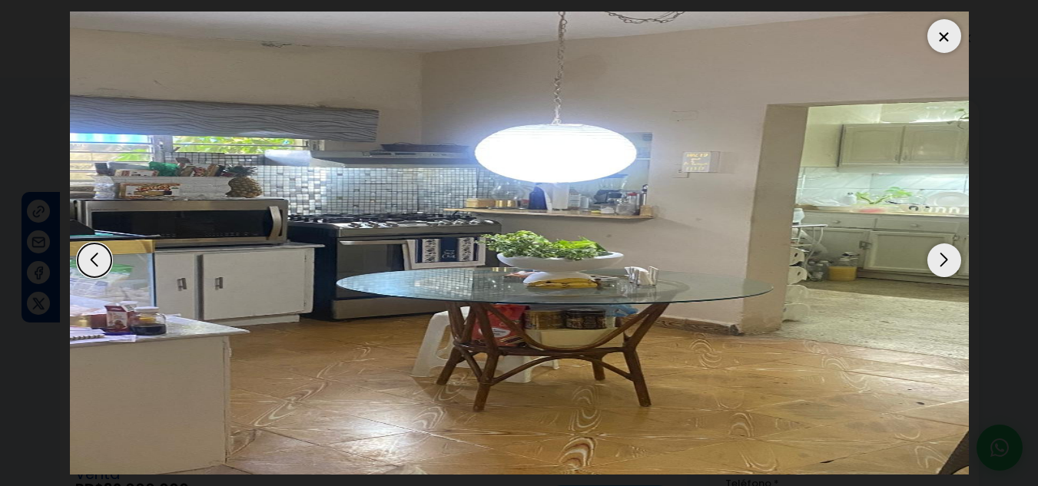
click at [941, 257] on div "Next slide" at bounding box center [945, 261] width 34 height 34
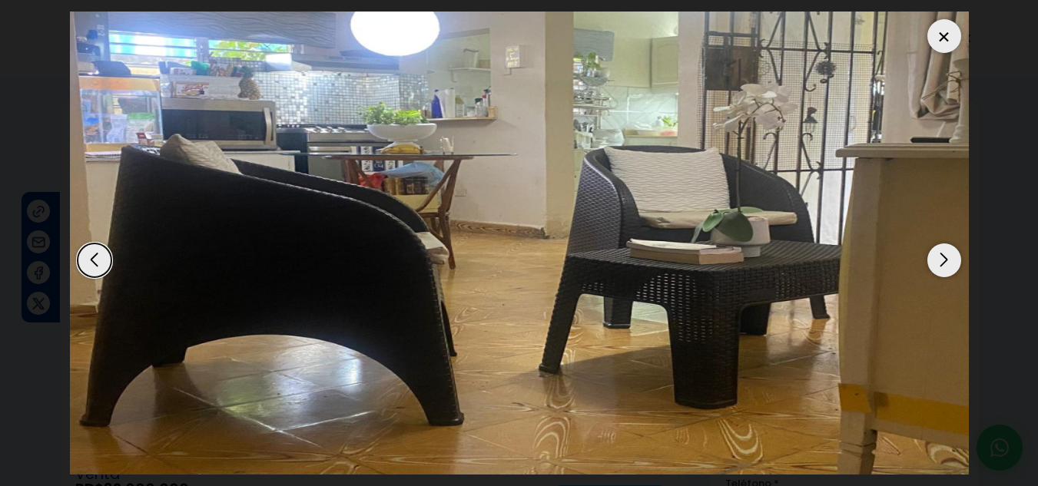
click at [941, 257] on div "Next slide" at bounding box center [945, 261] width 34 height 34
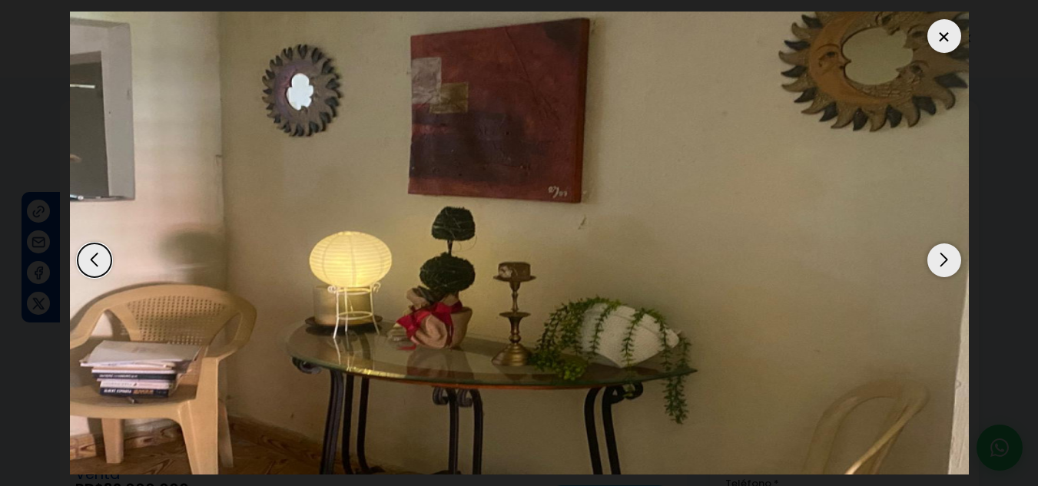
click at [941, 257] on div "Next slide" at bounding box center [945, 261] width 34 height 34
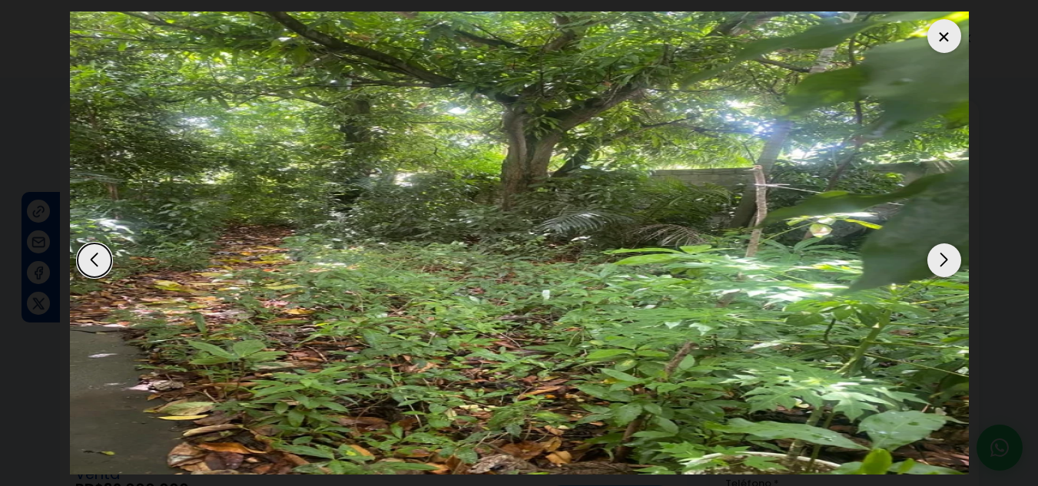
click at [941, 257] on div "Next slide" at bounding box center [945, 261] width 34 height 34
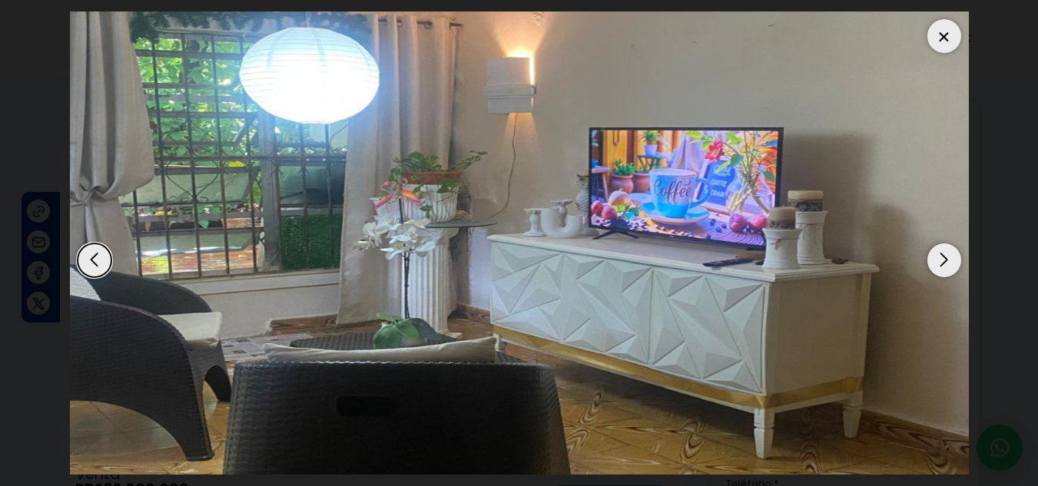
click at [941, 257] on div "Next slide" at bounding box center [945, 261] width 34 height 34
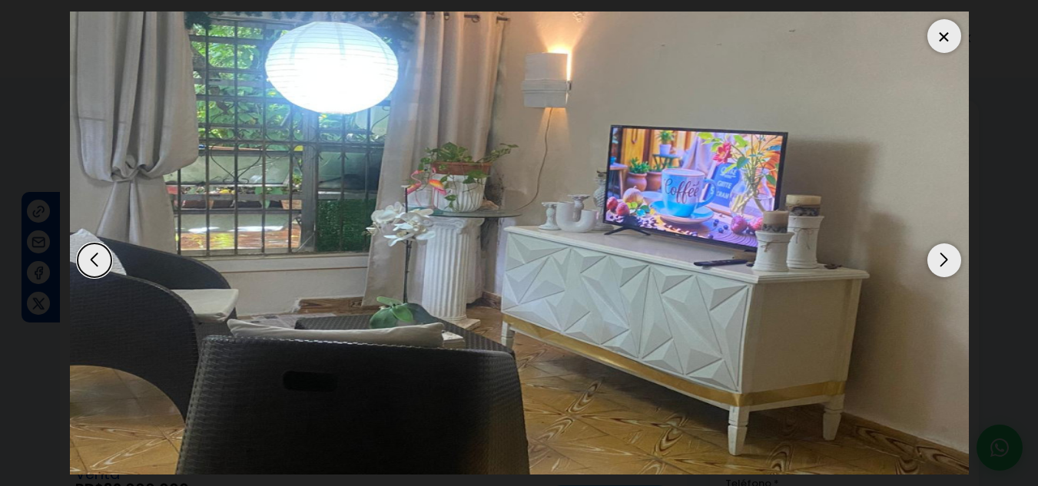
click at [941, 257] on div "Next slide" at bounding box center [945, 261] width 34 height 34
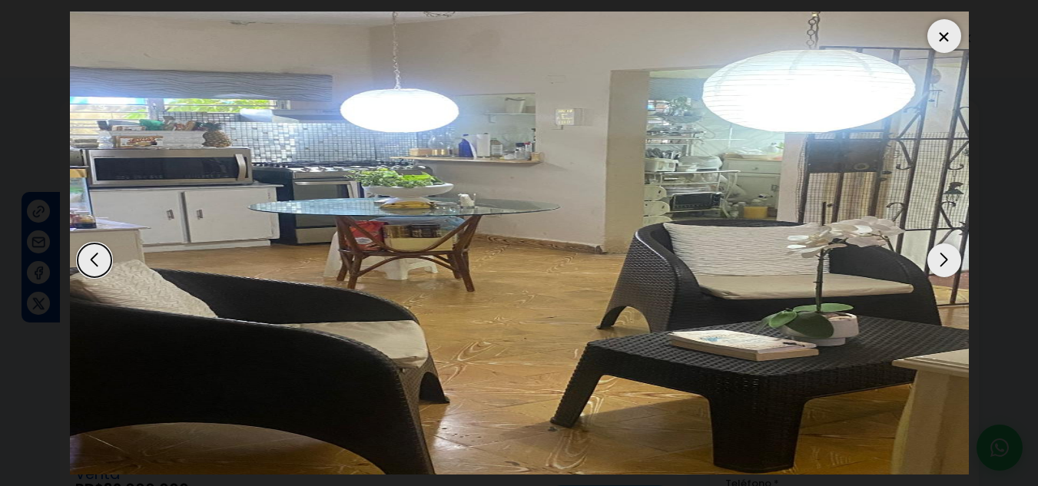
click at [941, 257] on div "Next slide" at bounding box center [945, 261] width 34 height 34
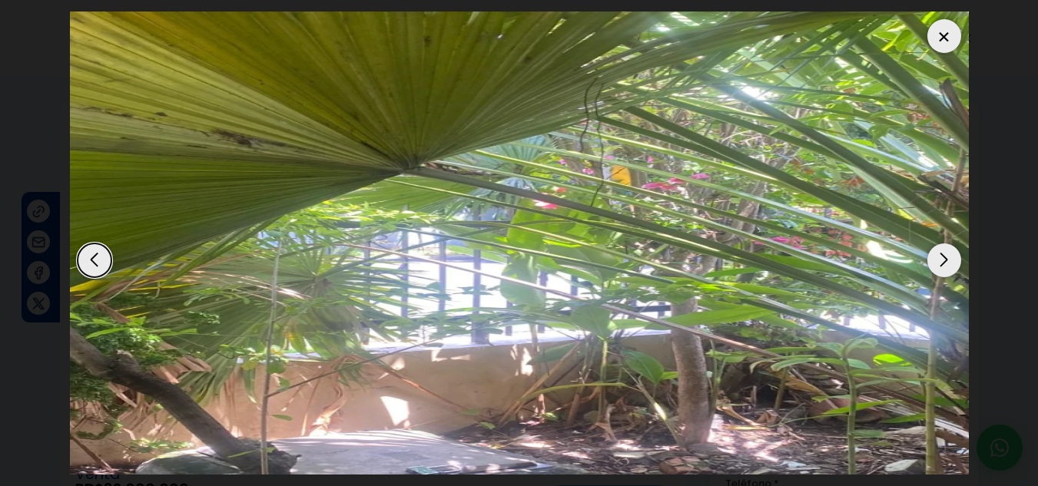
click at [941, 257] on div "Next slide" at bounding box center [945, 261] width 34 height 34
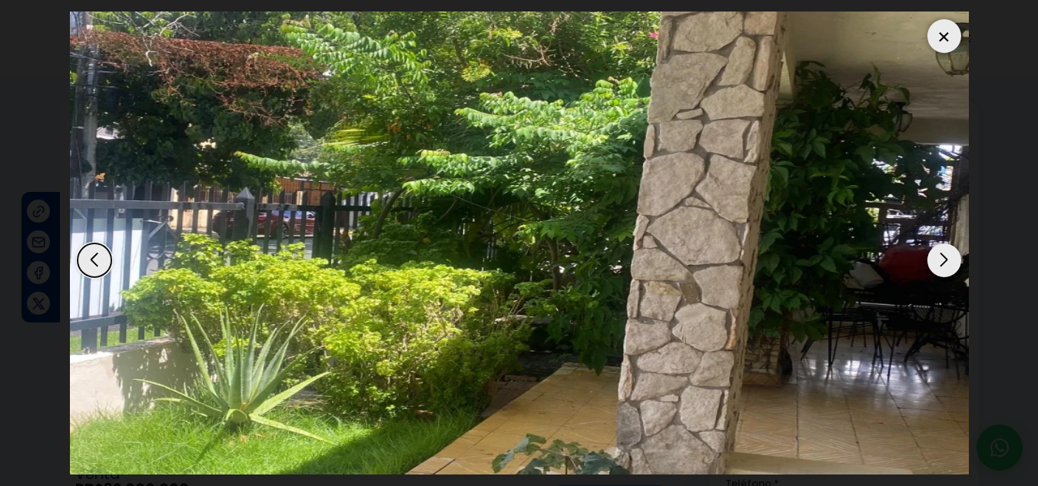
click at [943, 262] on div "Next slide" at bounding box center [945, 261] width 34 height 34
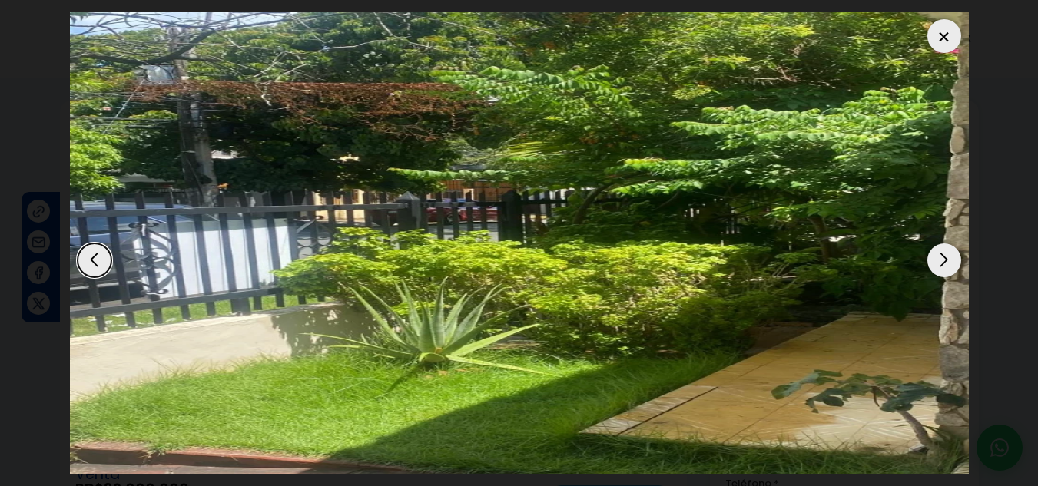
click at [943, 262] on div "Next slide" at bounding box center [945, 261] width 34 height 34
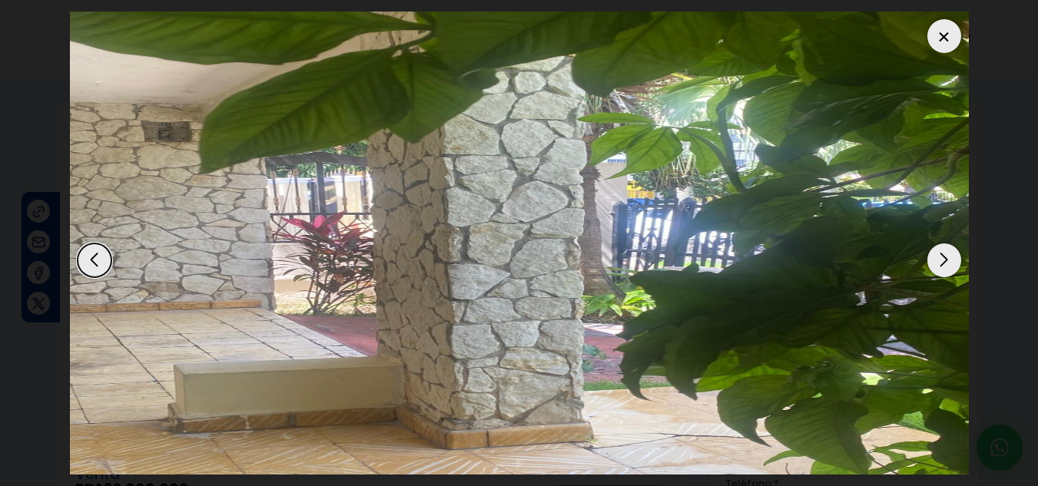
click at [943, 262] on div "Next slide" at bounding box center [945, 261] width 34 height 34
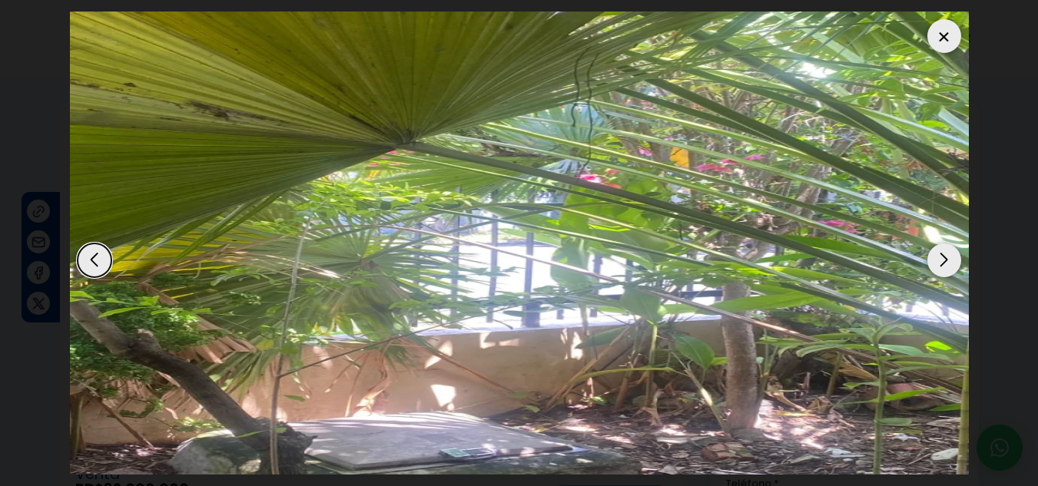
click at [943, 262] on div "Next slide" at bounding box center [945, 261] width 34 height 34
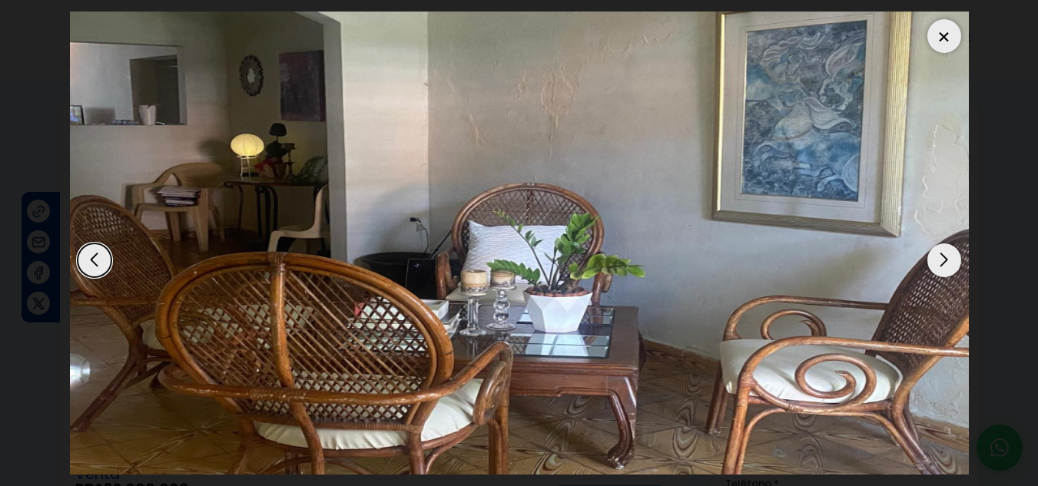
click at [943, 262] on div "Next slide" at bounding box center [945, 261] width 34 height 34
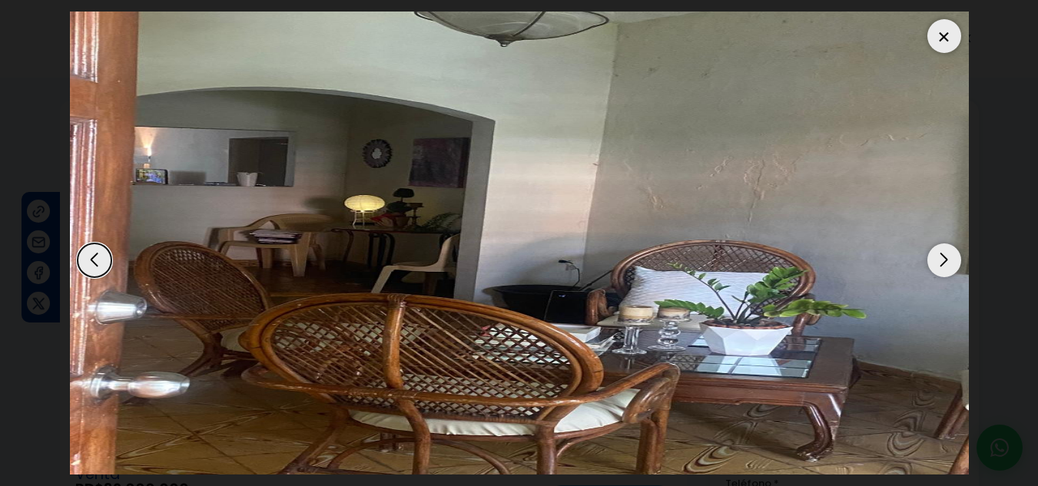
click at [943, 262] on div "Next slide" at bounding box center [945, 261] width 34 height 34
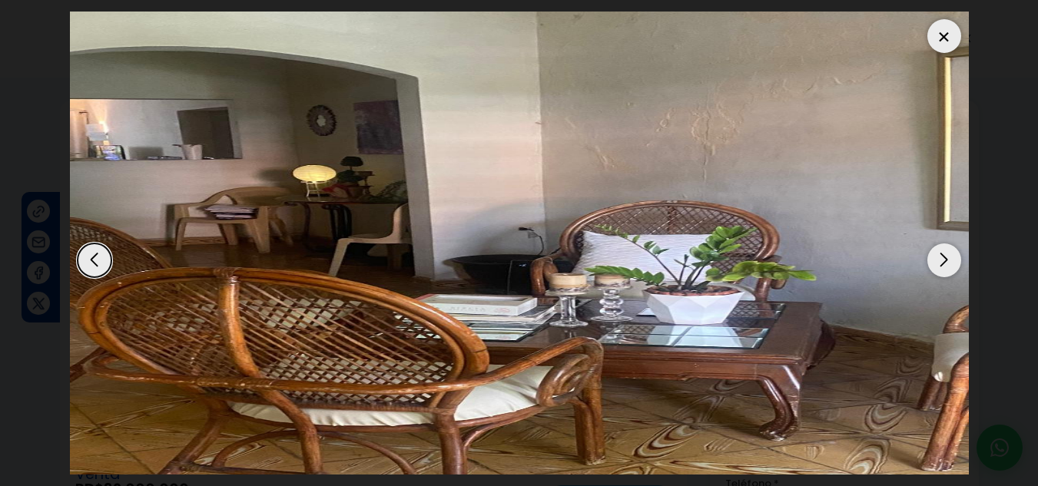
click at [943, 262] on div "Next slide" at bounding box center [945, 261] width 34 height 34
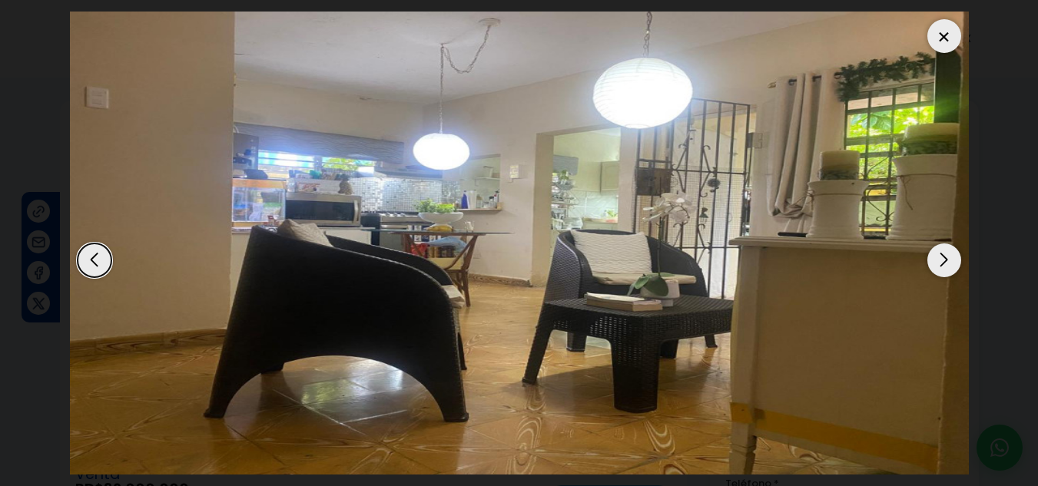
click at [943, 262] on div "Next slide" at bounding box center [945, 261] width 34 height 34
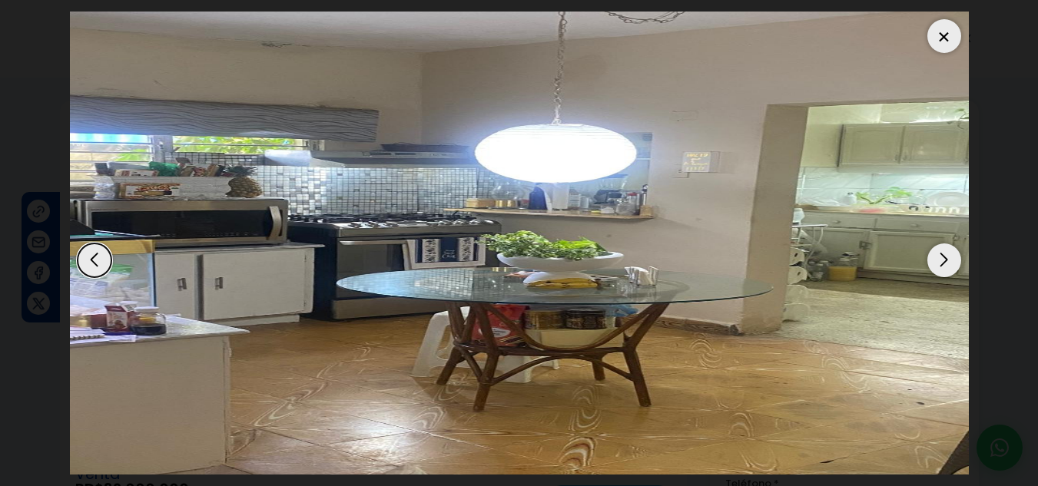
click at [955, 45] on div at bounding box center [945, 36] width 34 height 34
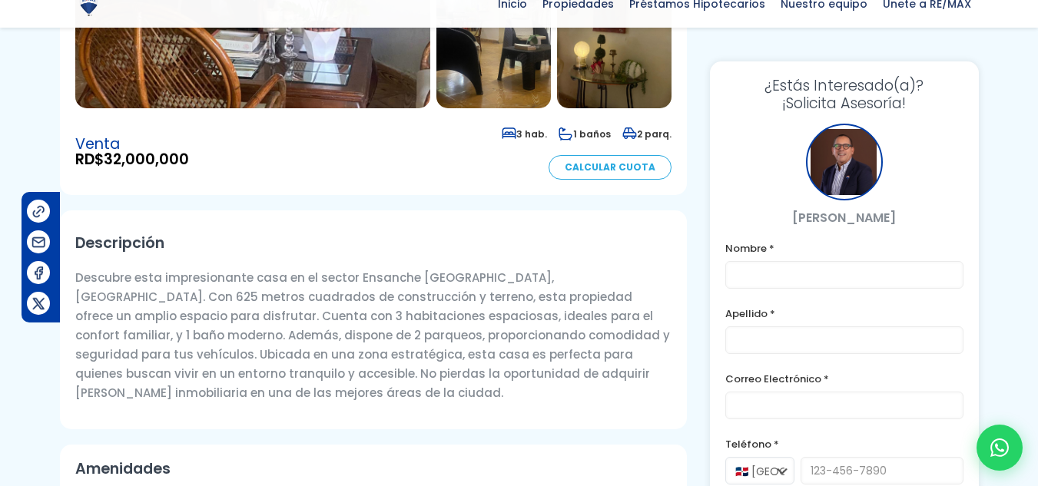
scroll to position [384, 0]
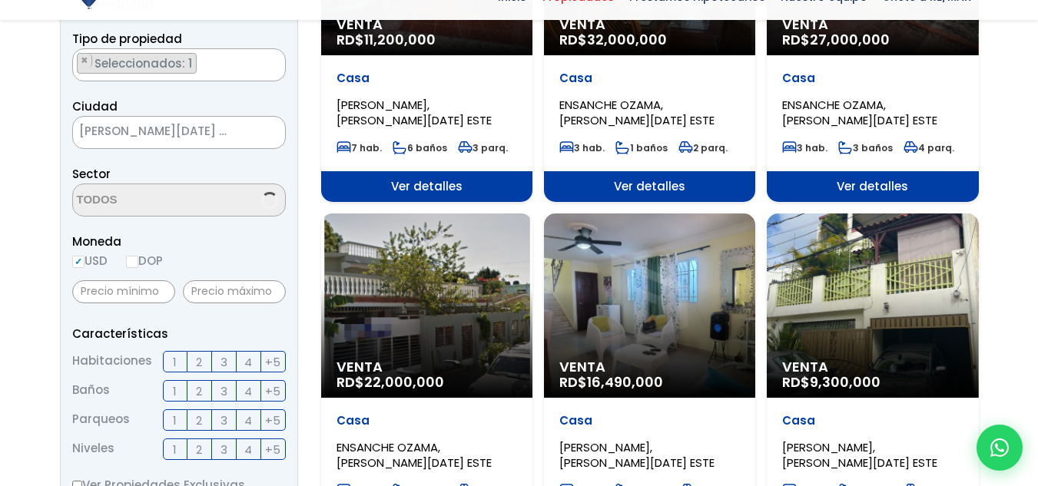
scroll to position [461, 0]
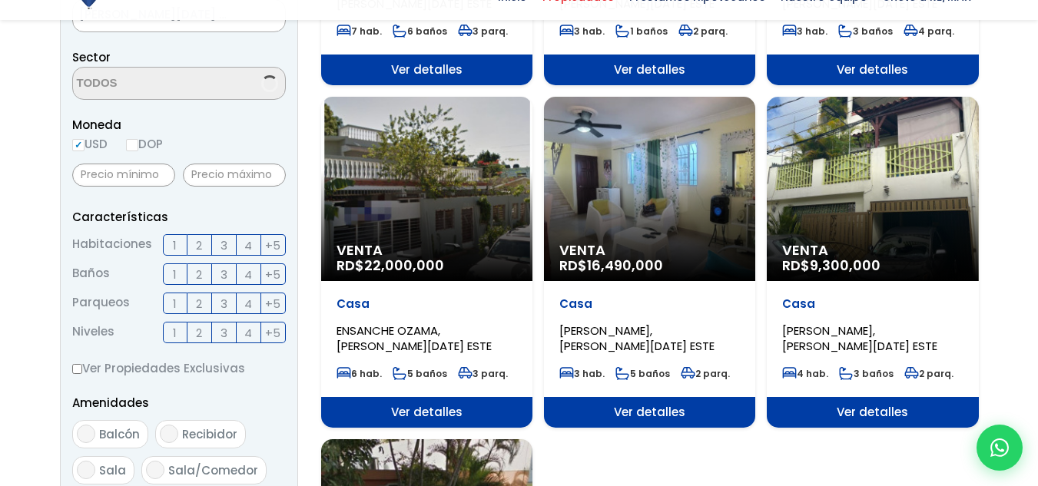
select select "13154"
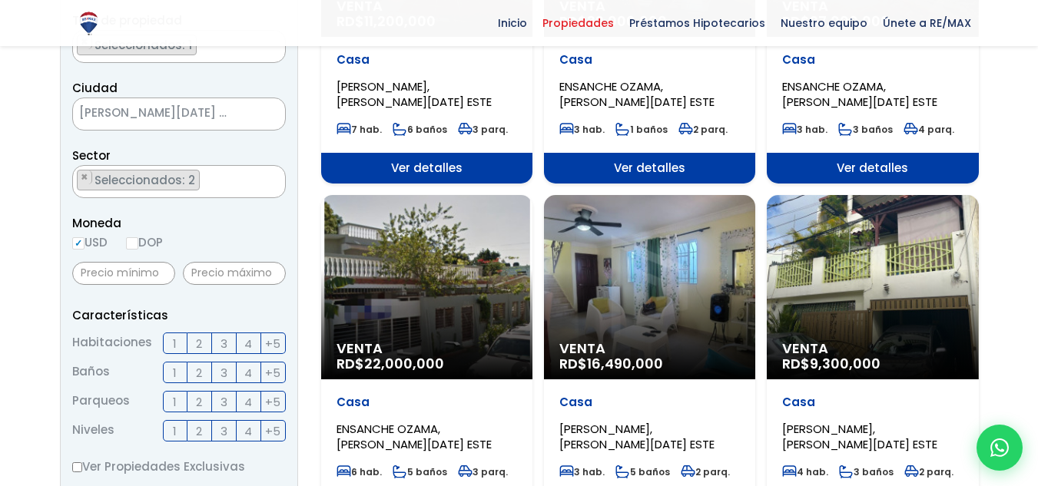
scroll to position [327, 0]
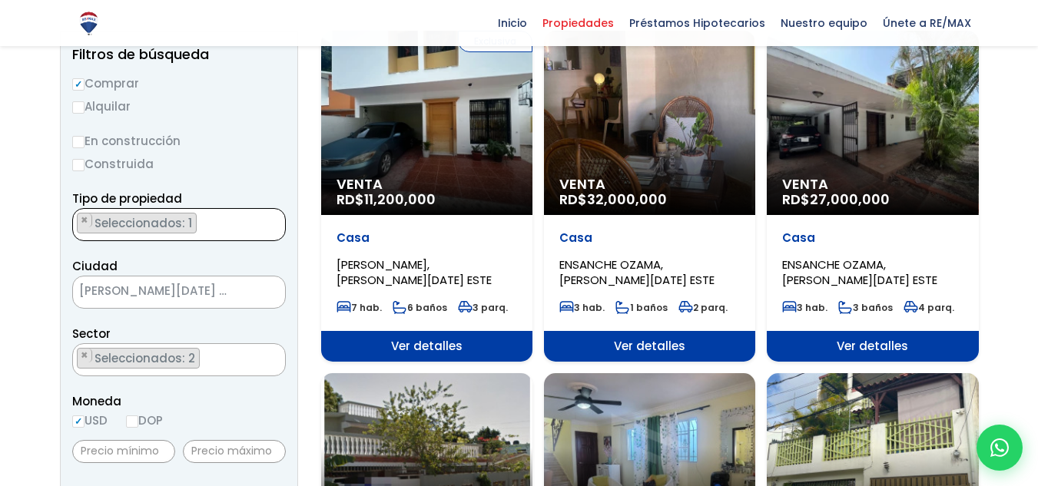
scroll to position [274, 0]
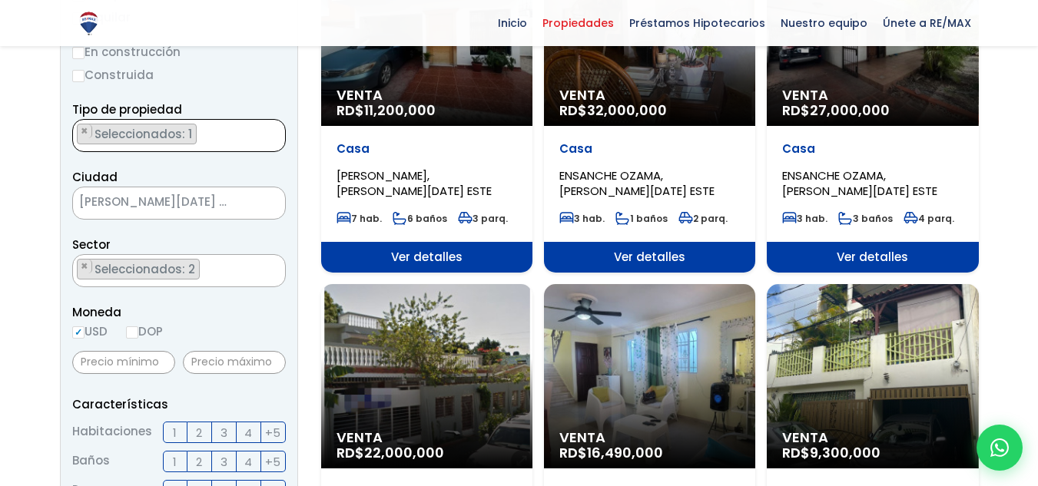
click at [217, 263] on ul "× Seleccionados: 2 × Seleccionados: 2" at bounding box center [169, 271] width 193 height 33
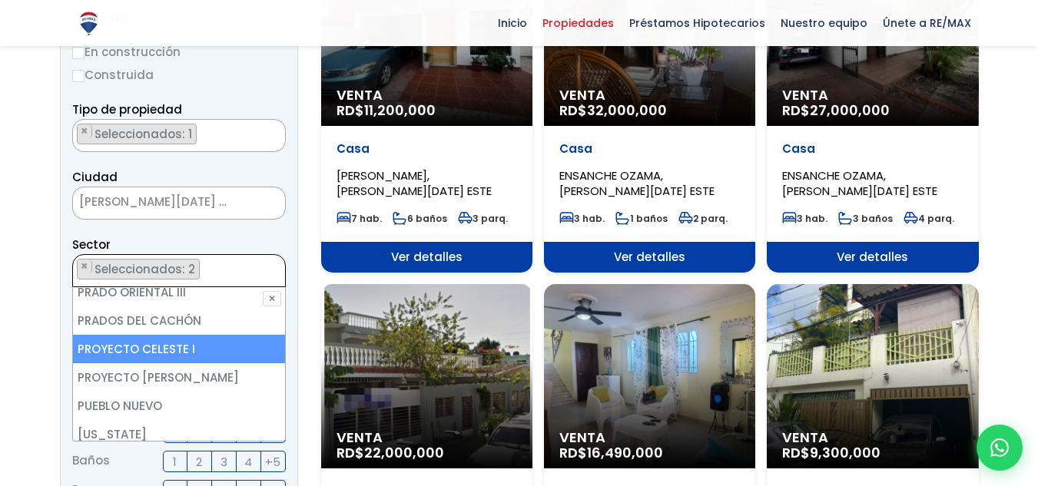
scroll to position [4534, 0]
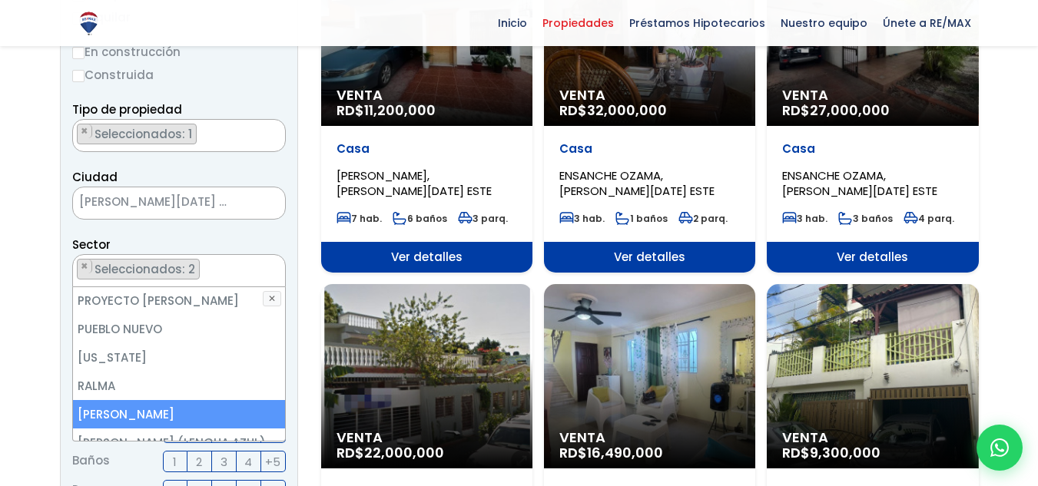
click at [199, 400] on li "[PERSON_NAME]" at bounding box center [179, 414] width 212 height 28
click at [202, 400] on li "[PERSON_NAME]" at bounding box center [179, 414] width 212 height 28
click at [157, 400] on li "[PERSON_NAME]" at bounding box center [179, 414] width 212 height 28
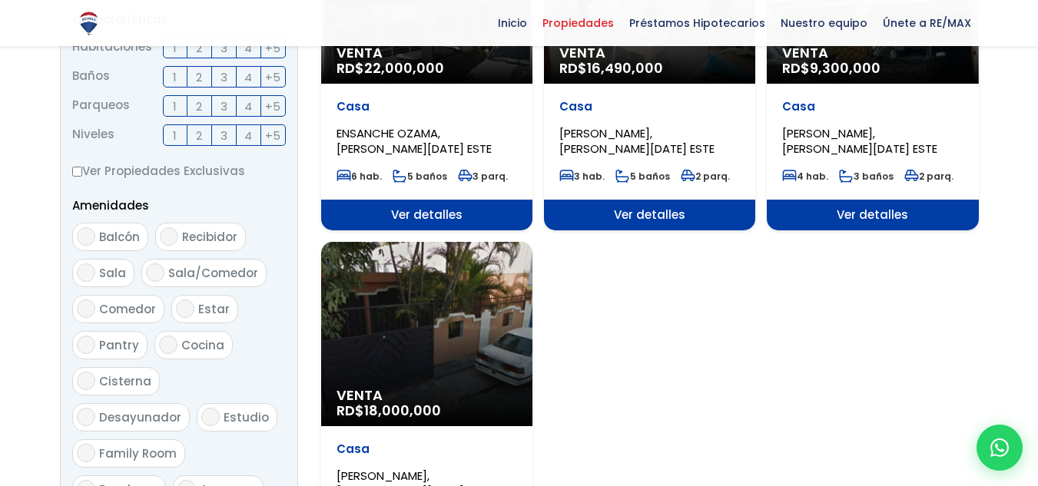
scroll to position [793, 0]
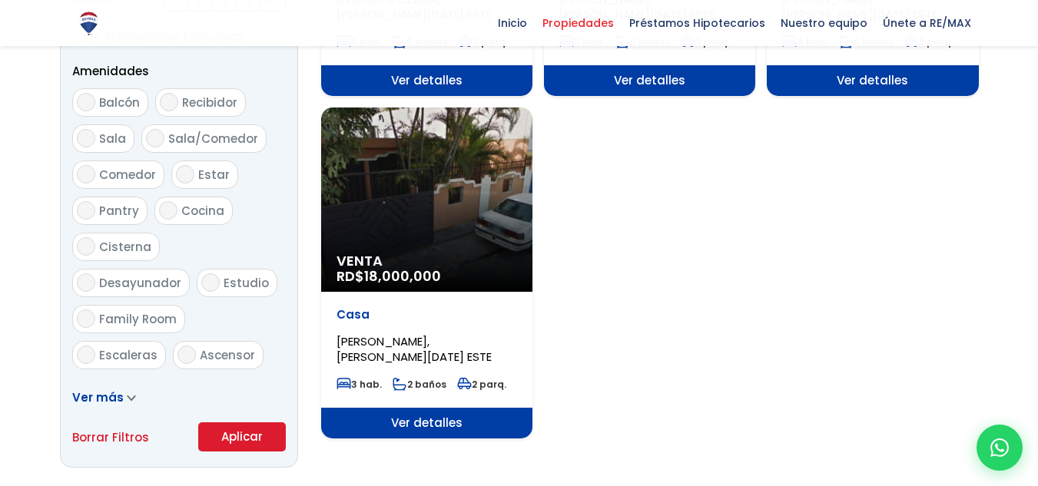
click at [254, 443] on button "Aplicar" at bounding box center [242, 437] width 88 height 29
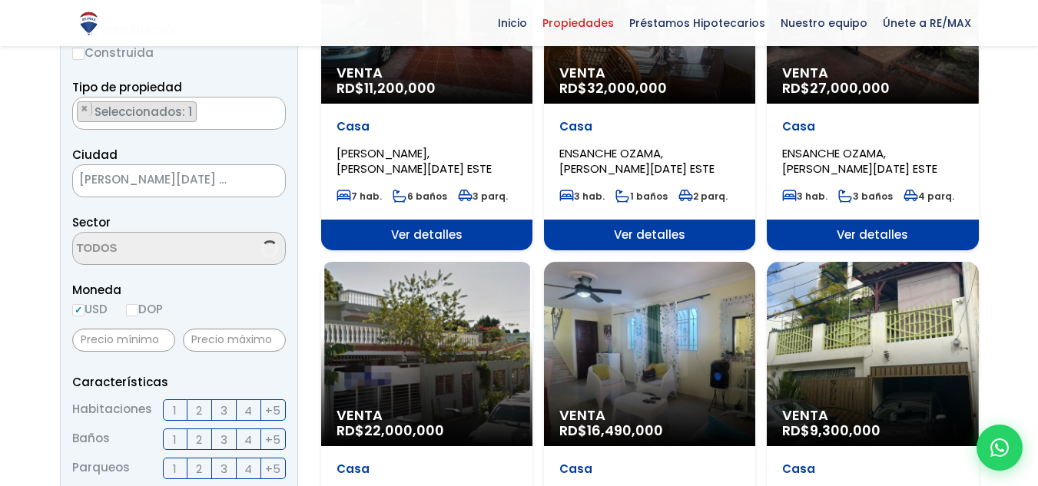
select select "13154"
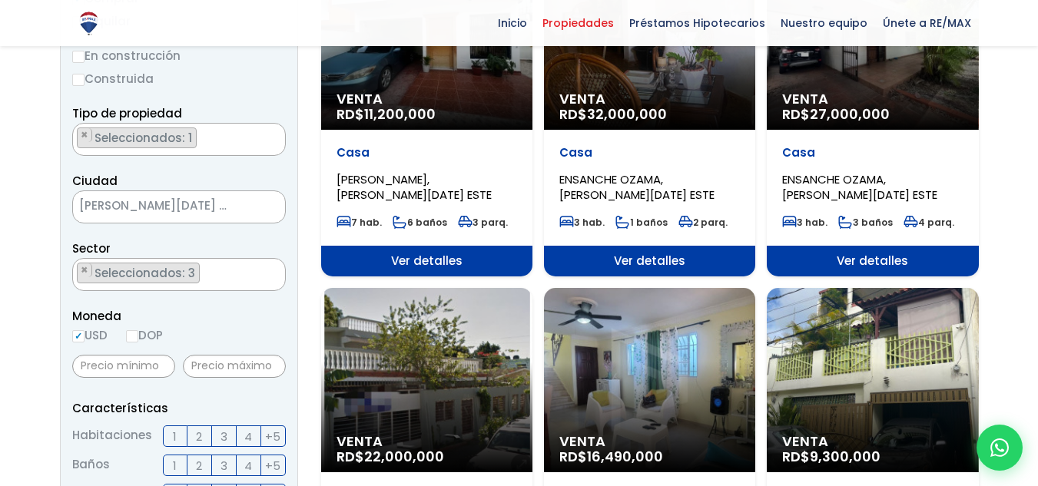
scroll to position [231, 0]
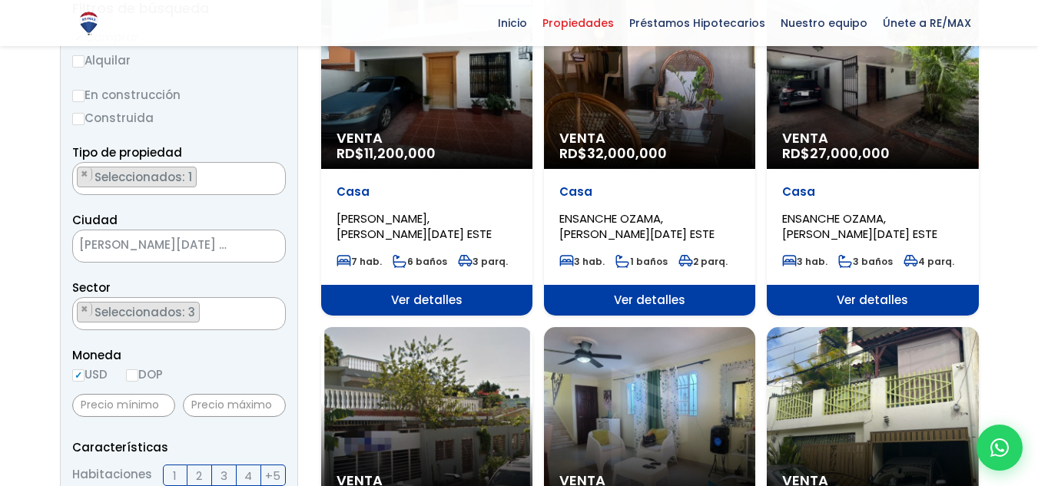
click at [198, 310] on ul "× Seleccionados: 3 × Seleccionados: 3 × Seleccionados: 3" at bounding box center [169, 314] width 193 height 33
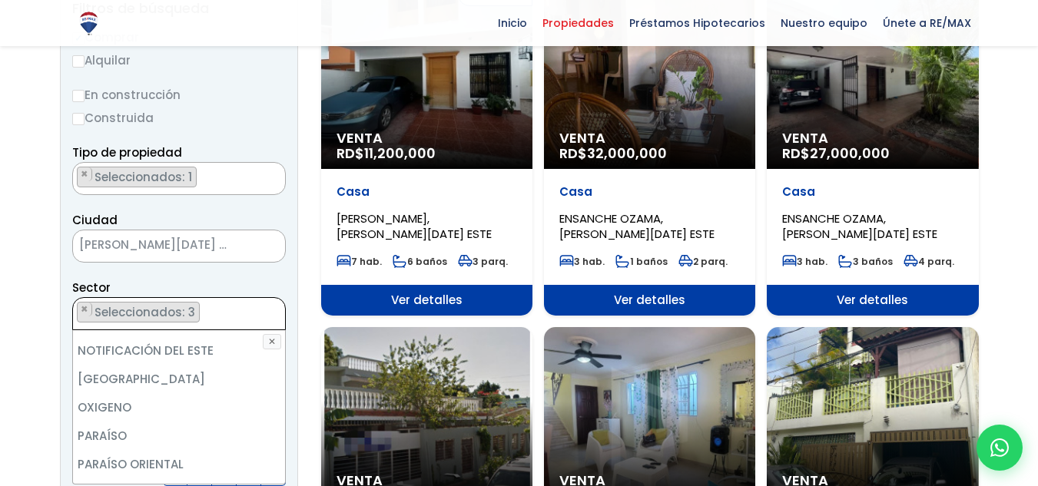
scroll to position [3919, 0]
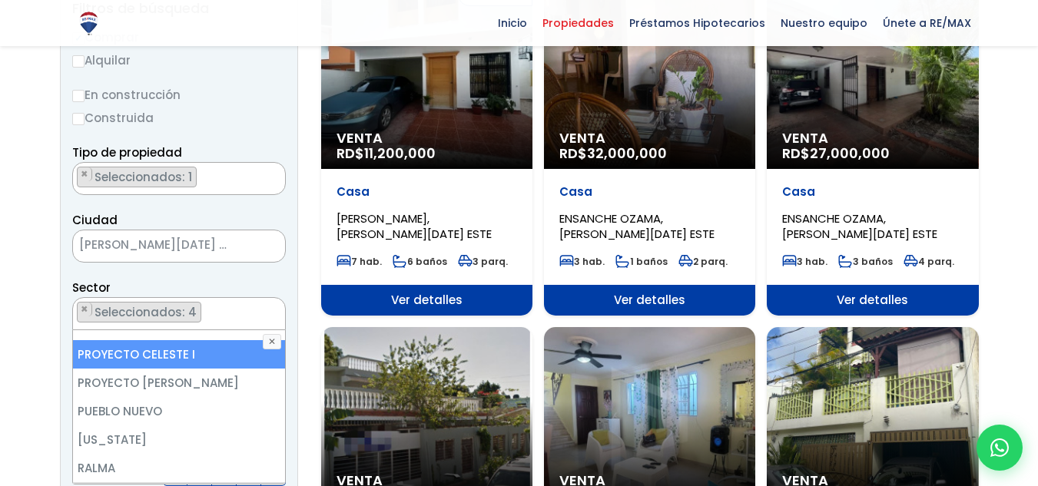
scroll to position [4688, 0]
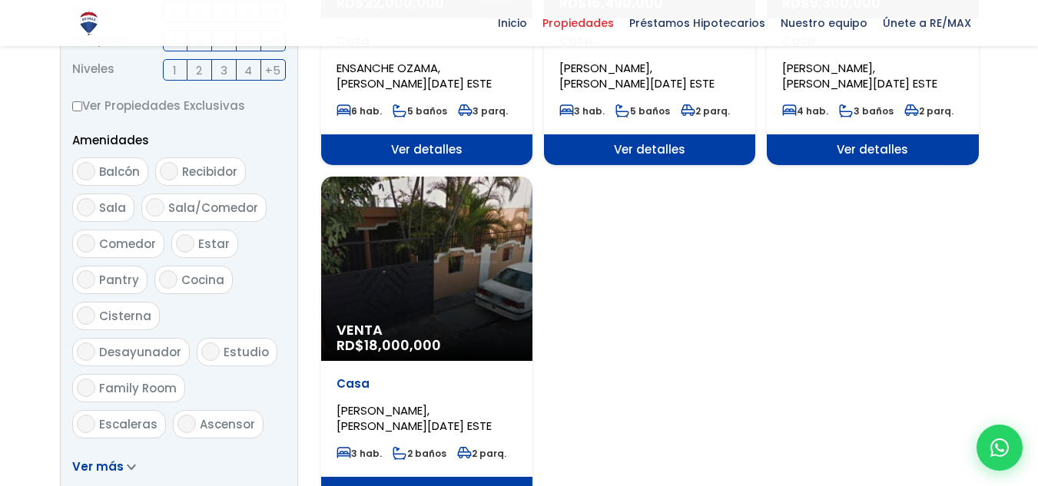
scroll to position [793, 0]
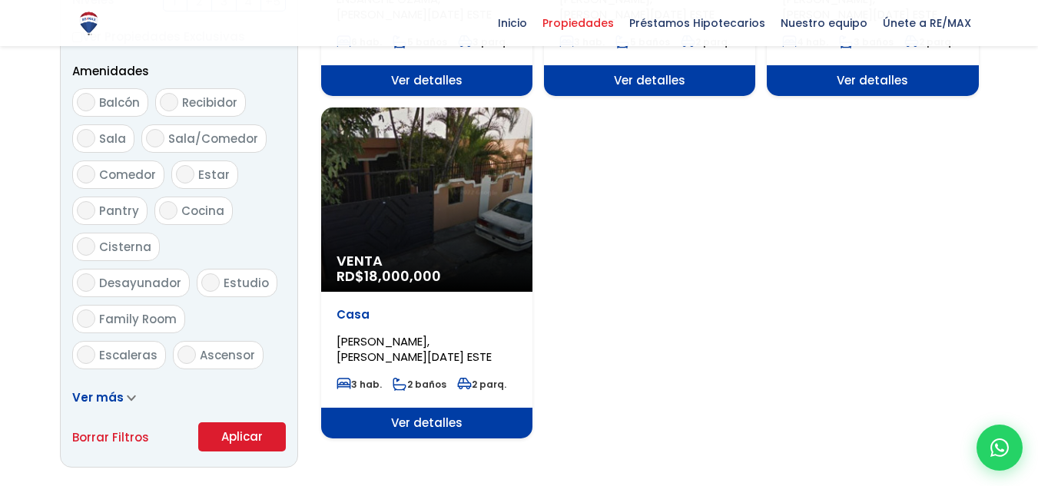
click at [226, 434] on button "Aplicar" at bounding box center [242, 437] width 88 height 29
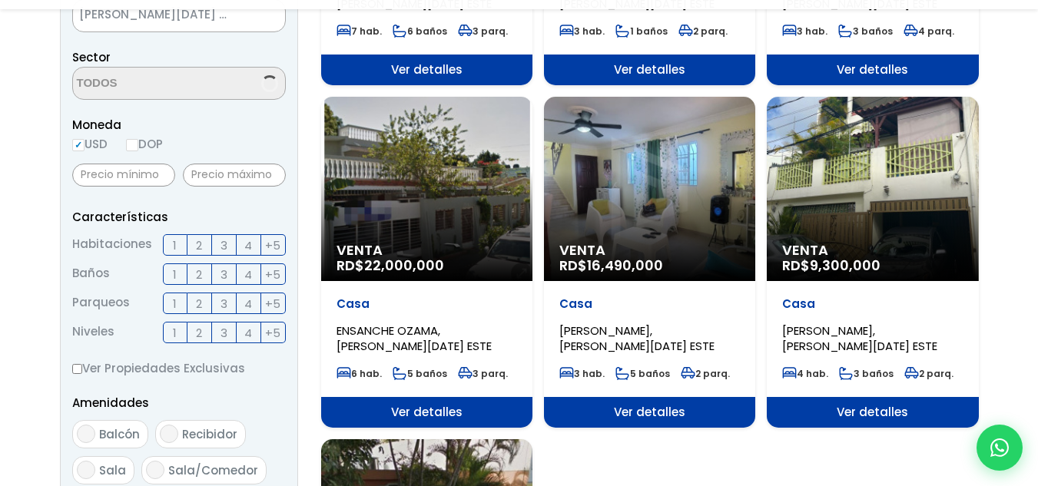
scroll to position [2757, 0]
select select "13154"
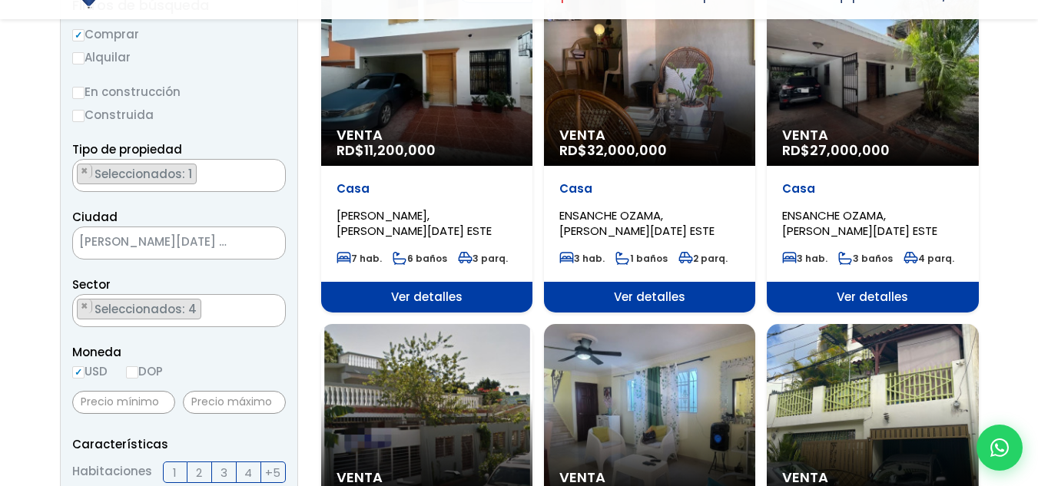
scroll to position [384, 0]
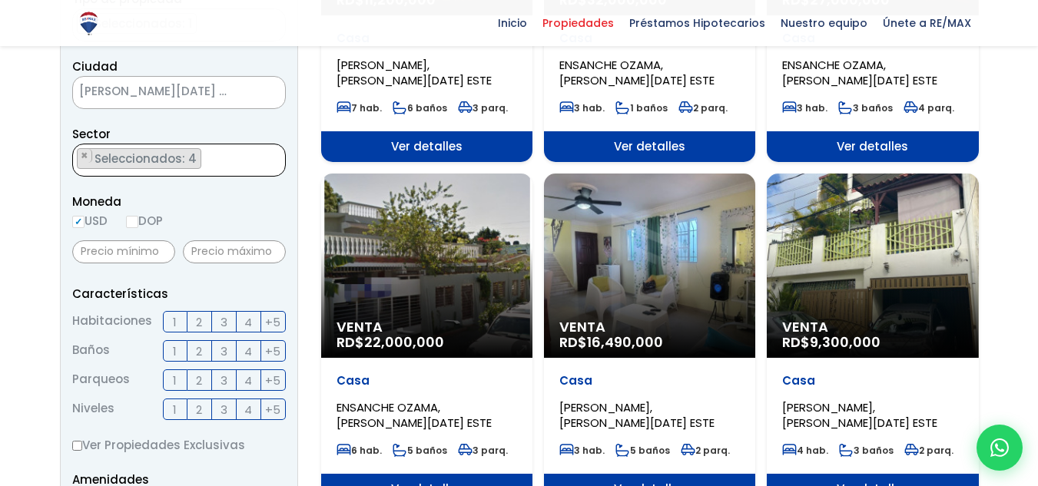
click at [234, 166] on ul "× Seleccionados: 4 × Seleccionados: 4 × Seleccionados: 4 × Seleccionados: 4" at bounding box center [169, 160] width 193 height 33
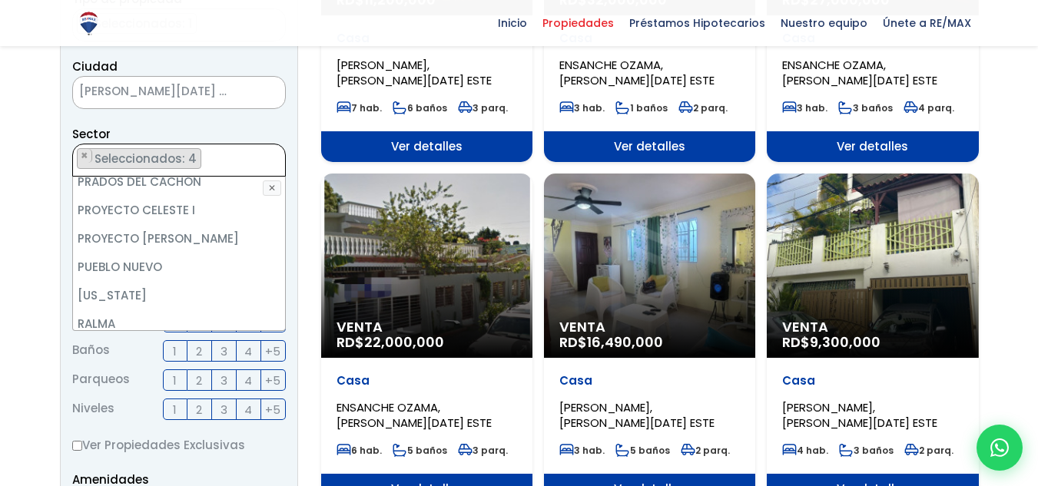
scroll to position [4534, 0]
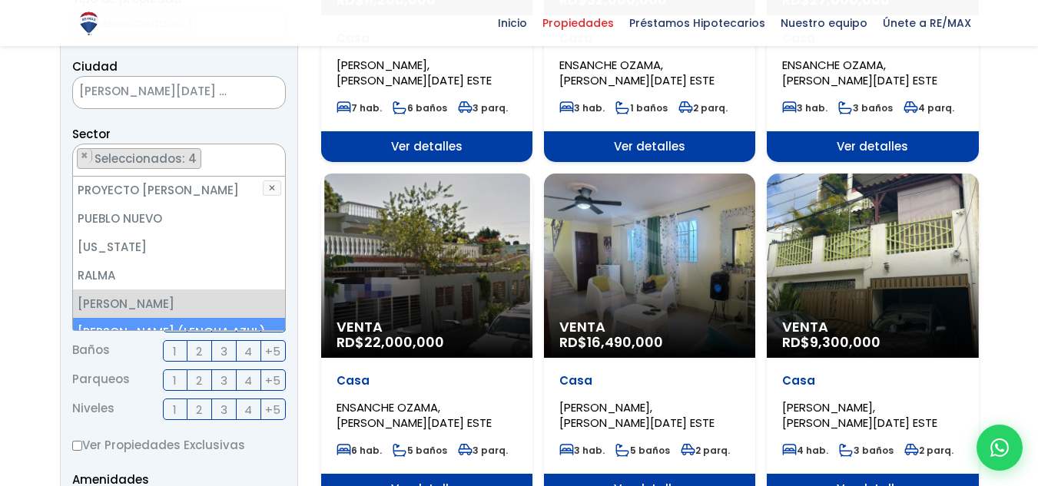
click at [207, 318] on li "[PERSON_NAME] (LENGUA AZUL)" at bounding box center [179, 332] width 212 height 28
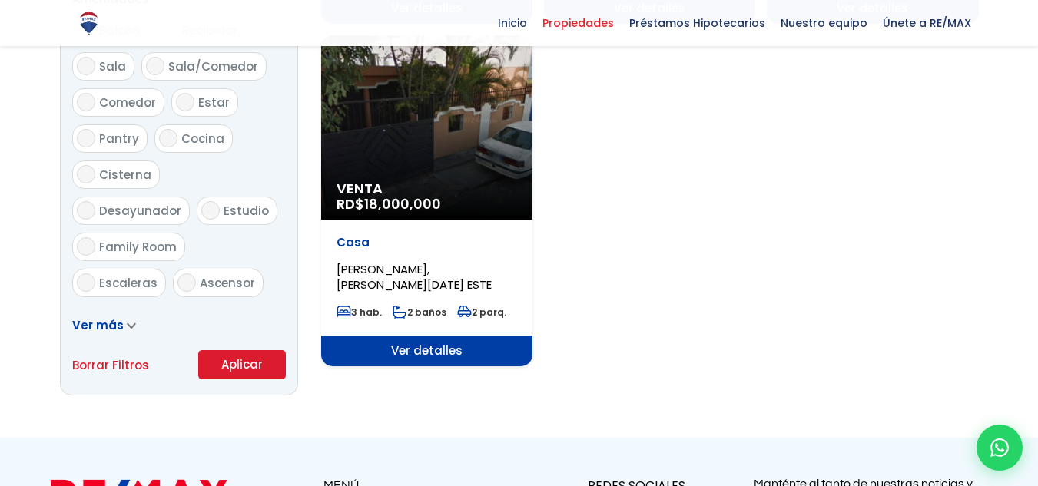
scroll to position [870, 0]
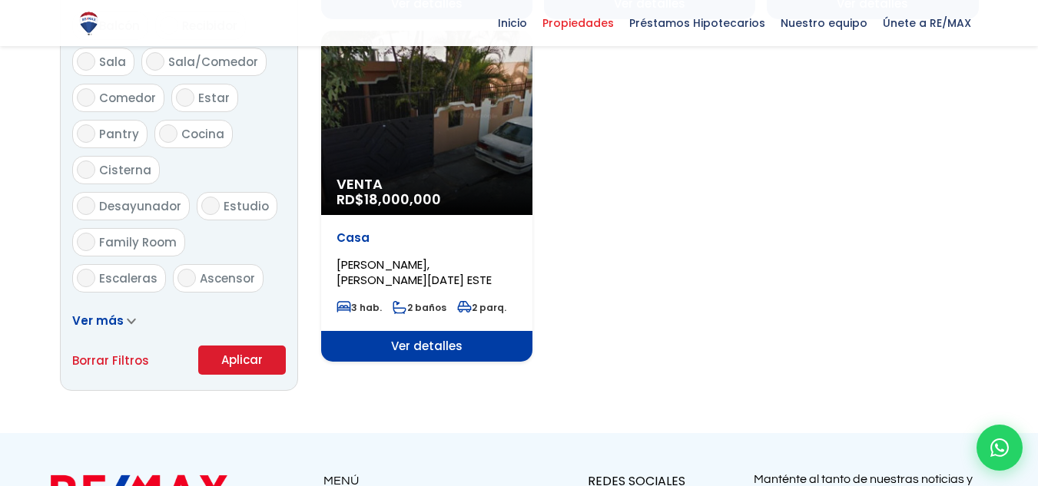
click at [256, 363] on button "Aplicar" at bounding box center [242, 360] width 88 height 29
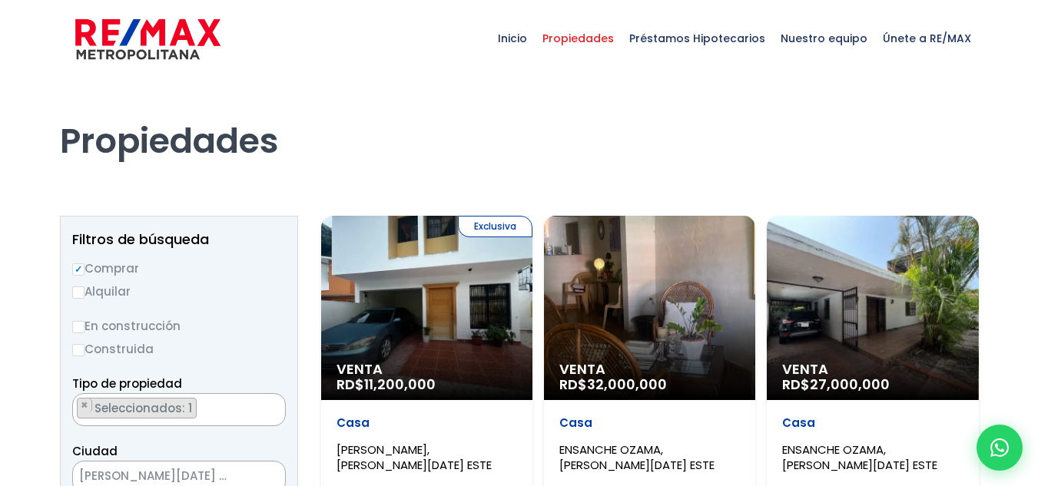
scroll to position [2775, 0]
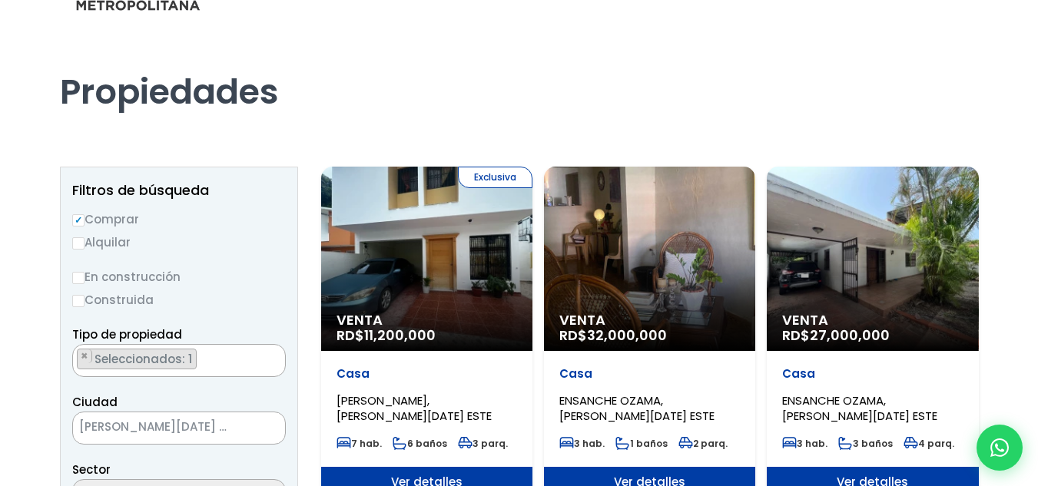
select select "13154"
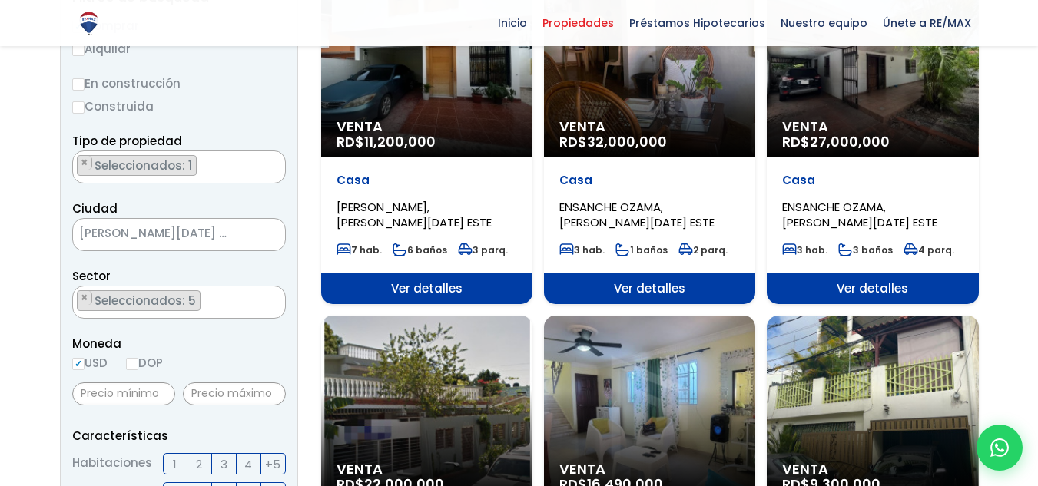
scroll to position [231, 0]
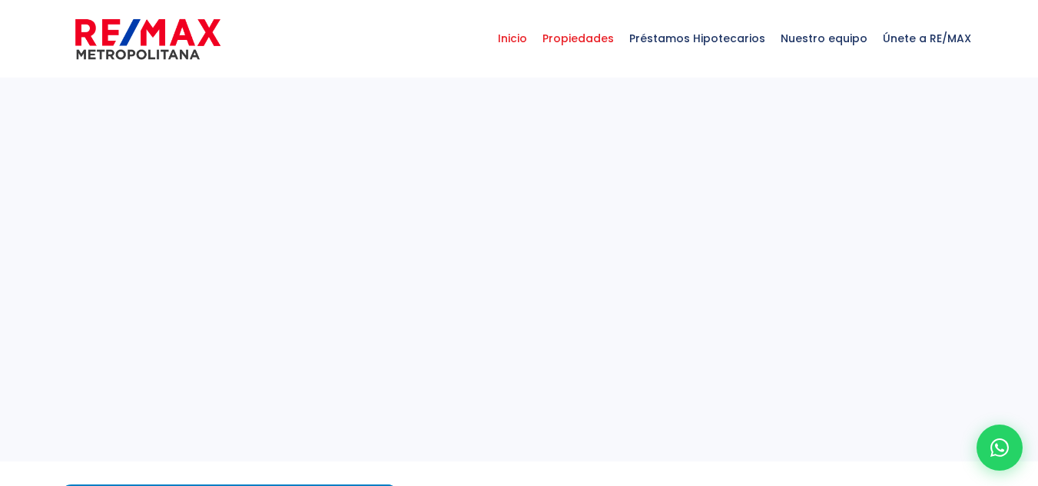
select select
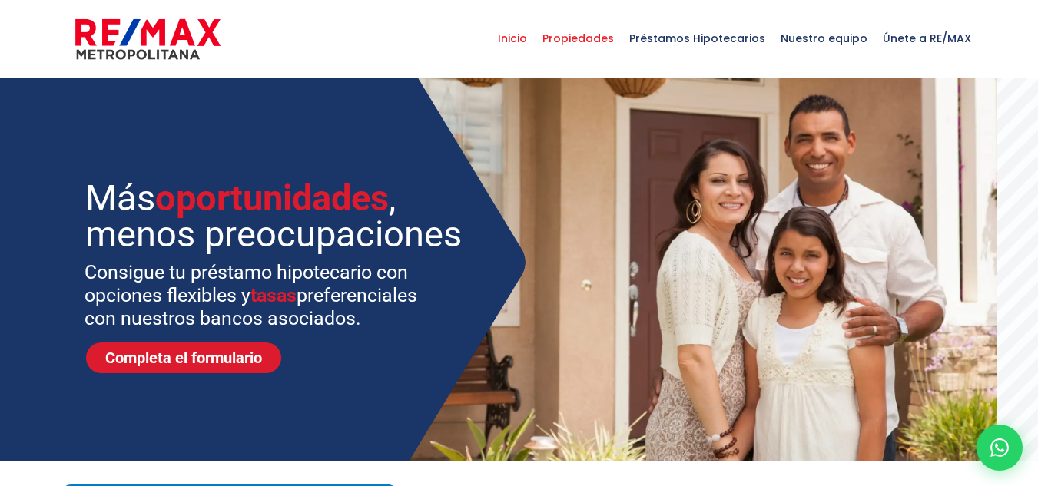
click at [585, 38] on span "Propiedades" at bounding box center [578, 38] width 87 height 46
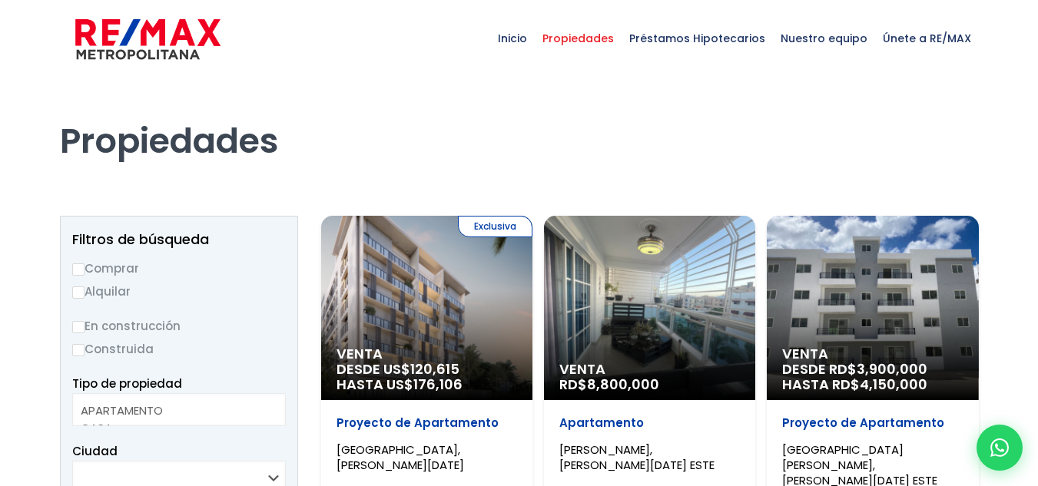
select select
click at [135, 269] on label "Comprar" at bounding box center [179, 268] width 214 height 19
click at [85, 269] on input "Comprar" at bounding box center [78, 270] width 12 height 12
radio input "true"
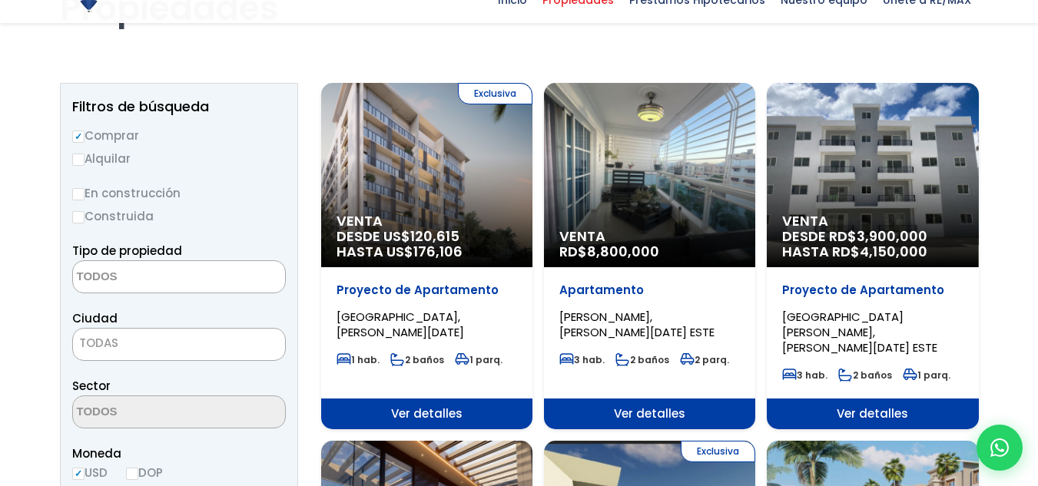
scroll to position [154, 0]
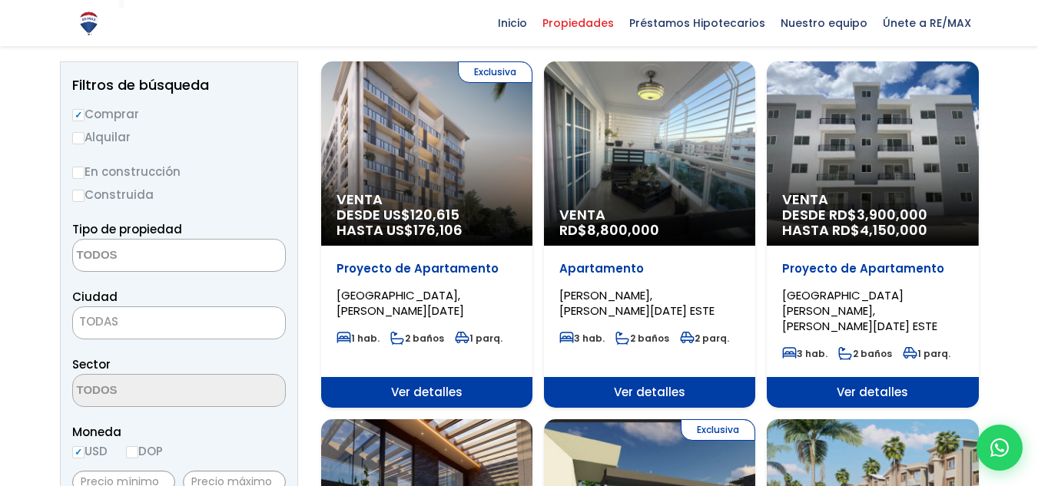
click at [127, 197] on label "Construida" at bounding box center [179, 194] width 214 height 19
click at [0, 0] on input "Construida" at bounding box center [0, 0] width 0 height 0
click at [89, 198] on label "Construida" at bounding box center [179, 194] width 214 height 19
click at [0, 0] on input "Construida" at bounding box center [0, 0] width 0 height 0
click at [80, 199] on input "Construida" at bounding box center [78, 196] width 12 height 12
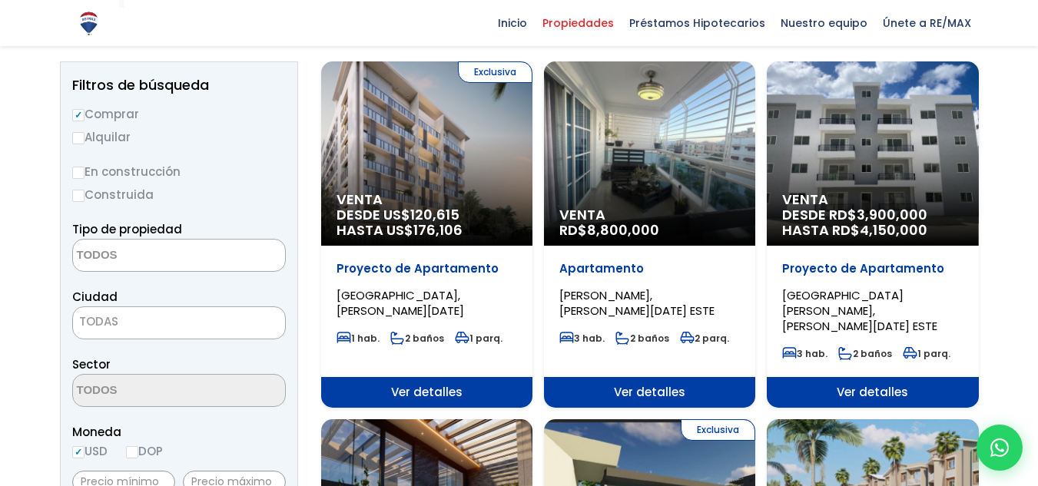
radio input "true"
click at [191, 264] on textarea "Search" at bounding box center [147, 256] width 149 height 33
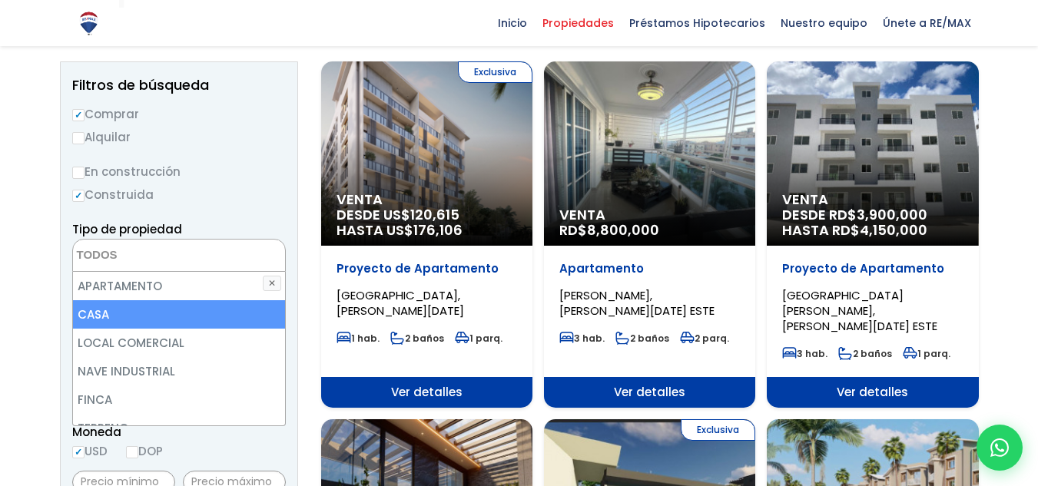
drag, startPoint x: 159, startPoint y: 297, endPoint x: 153, endPoint y: 304, distance: 9.3
click at [153, 304] on ul "APARTAMENTO CASA LOCAL COMERCIAL NAVE INDUSTRIAL FINCA TERRENO NEGOCIO EDIFICIO…" at bounding box center [179, 349] width 212 height 154
select select "house"
click at [153, 304] on li "CASA" at bounding box center [179, 314] width 212 height 28
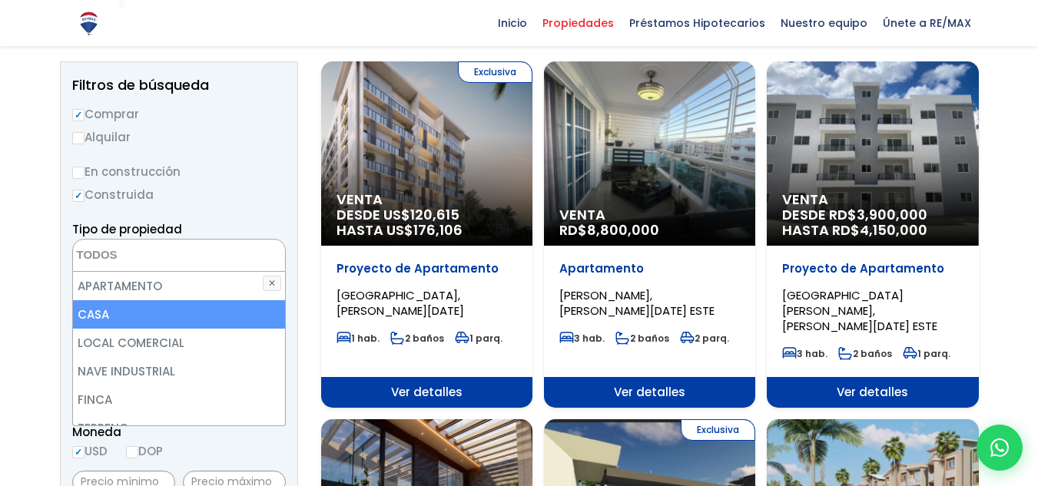
click at [151, 308] on li "CASA" at bounding box center [179, 314] width 212 height 28
select select "house"
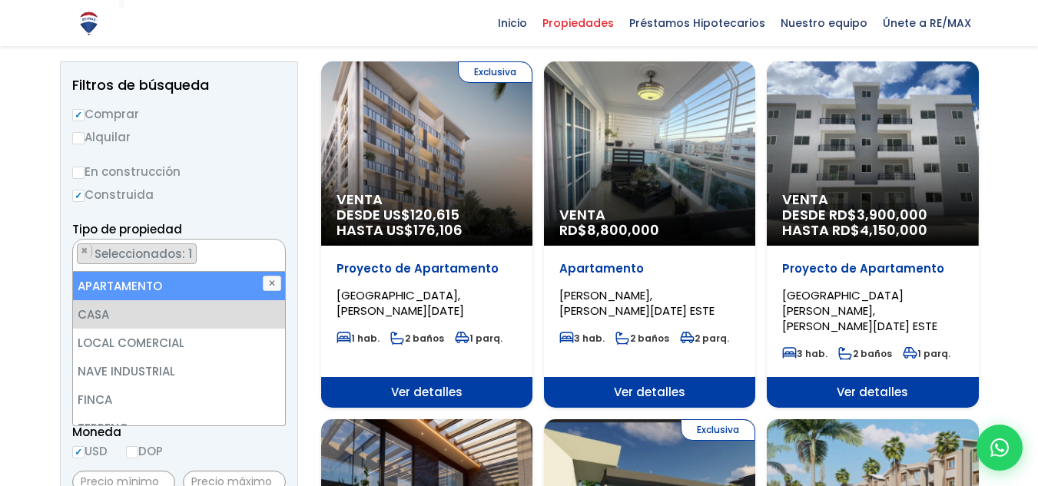
click at [245, 245] on ul "× Seleccionados: 1" at bounding box center [169, 256] width 193 height 33
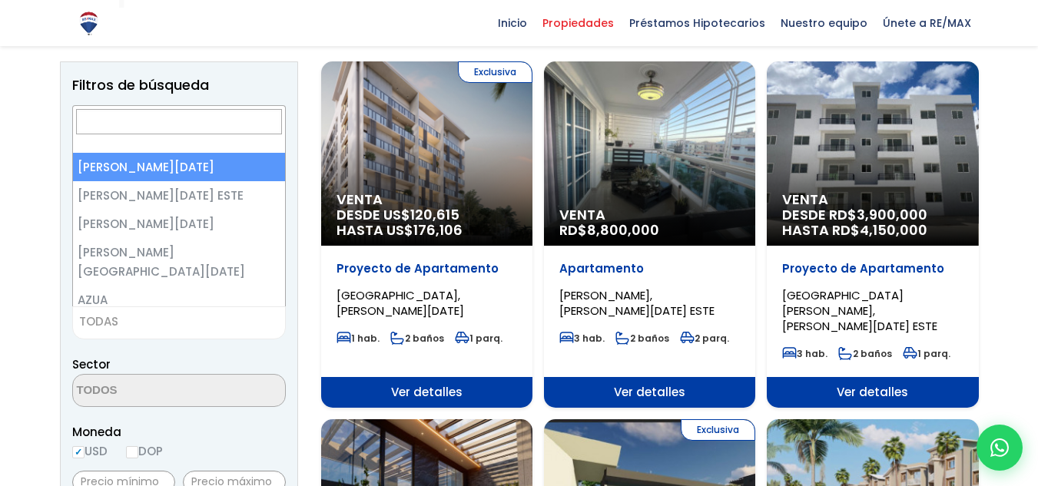
click at [187, 325] on span "TODAS" at bounding box center [179, 322] width 212 height 22
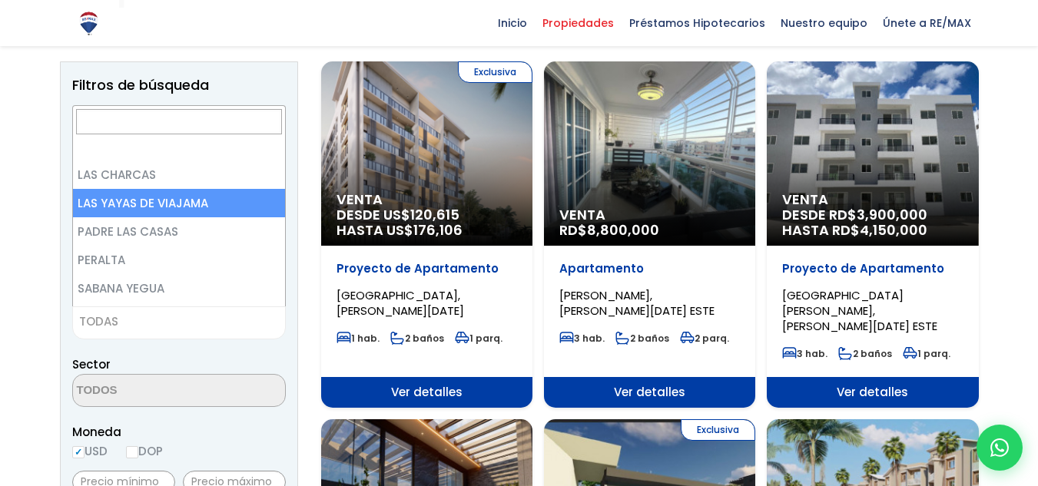
scroll to position [0, 0]
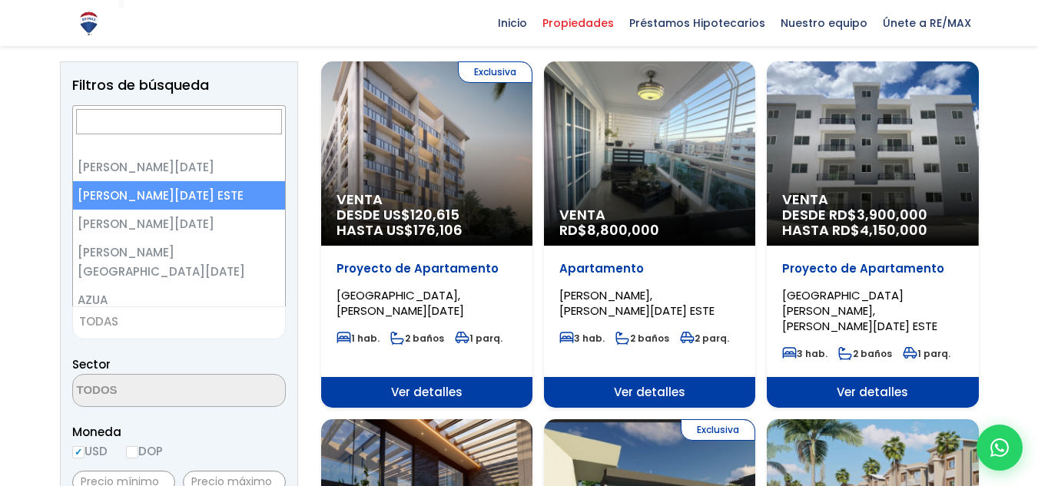
select select "148"
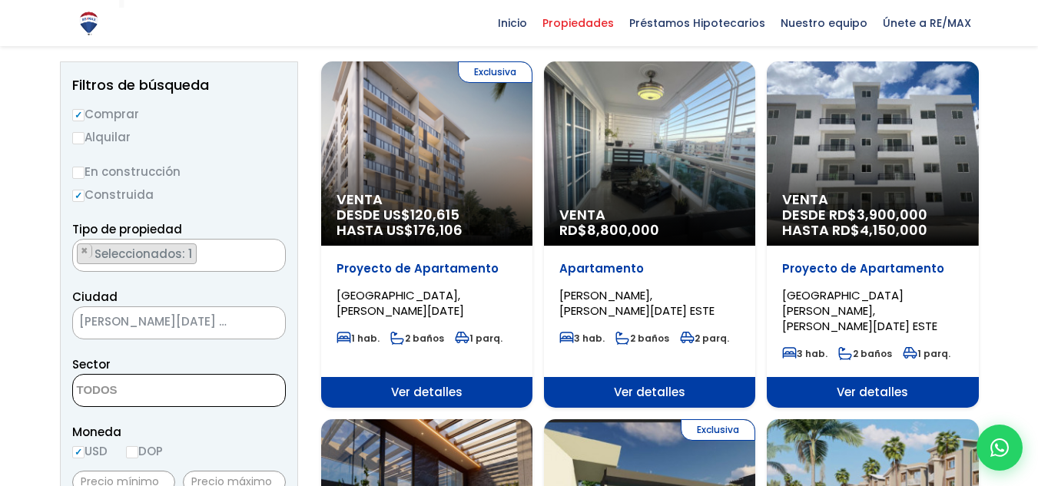
click at [241, 384] on span at bounding box center [179, 390] width 214 height 33
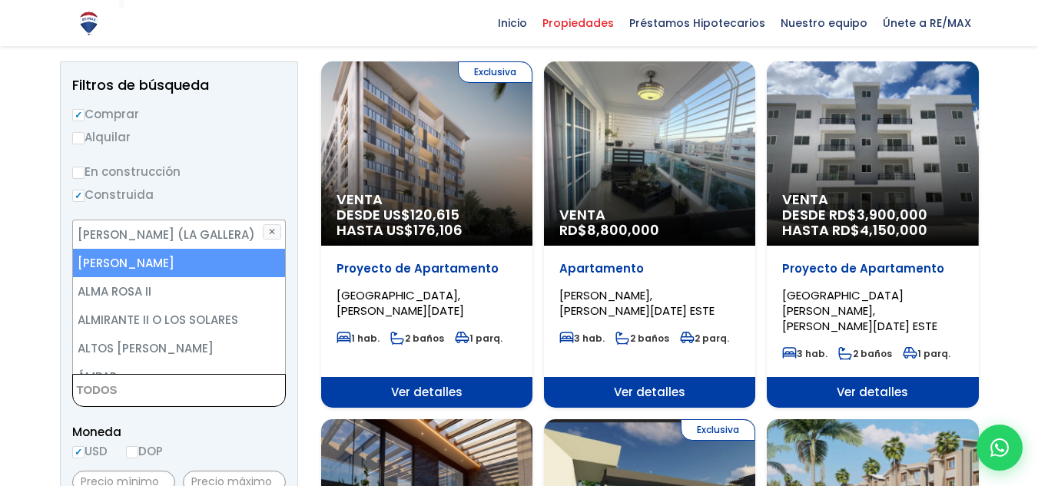
click at [201, 275] on li "[PERSON_NAME]" at bounding box center [179, 263] width 212 height 28
select select "13154"
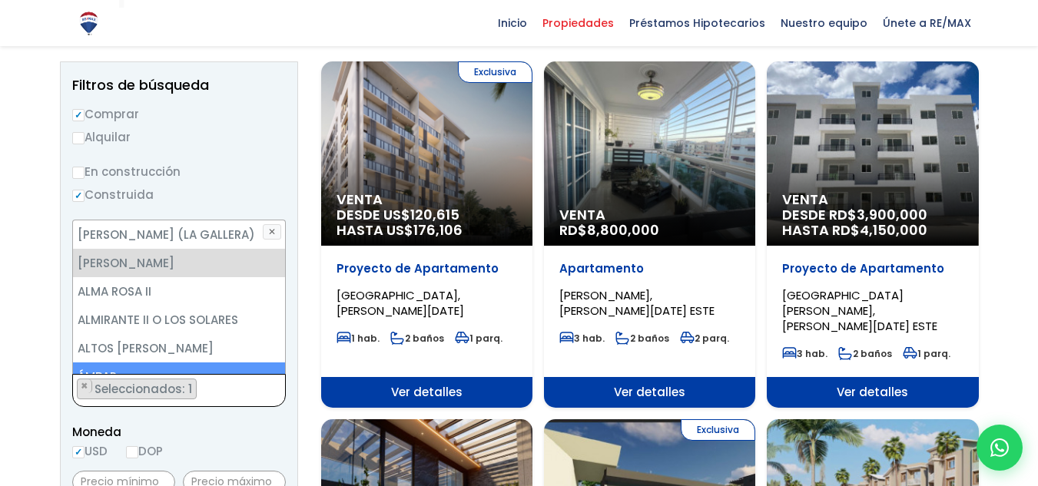
click at [206, 396] on ul "× Seleccionados: 1" at bounding box center [169, 391] width 193 height 33
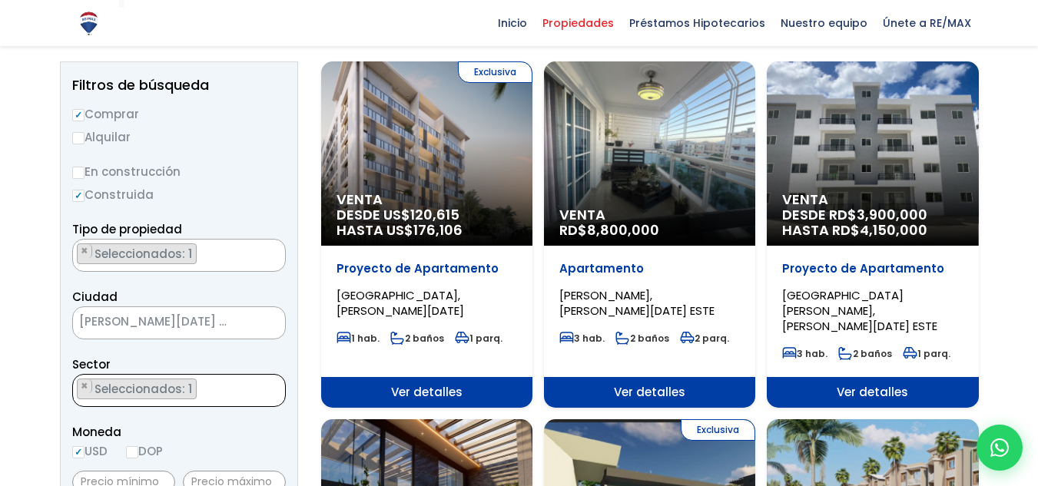
click at [201, 407] on span "× × Seleccionados: 1" at bounding box center [179, 390] width 214 height 33
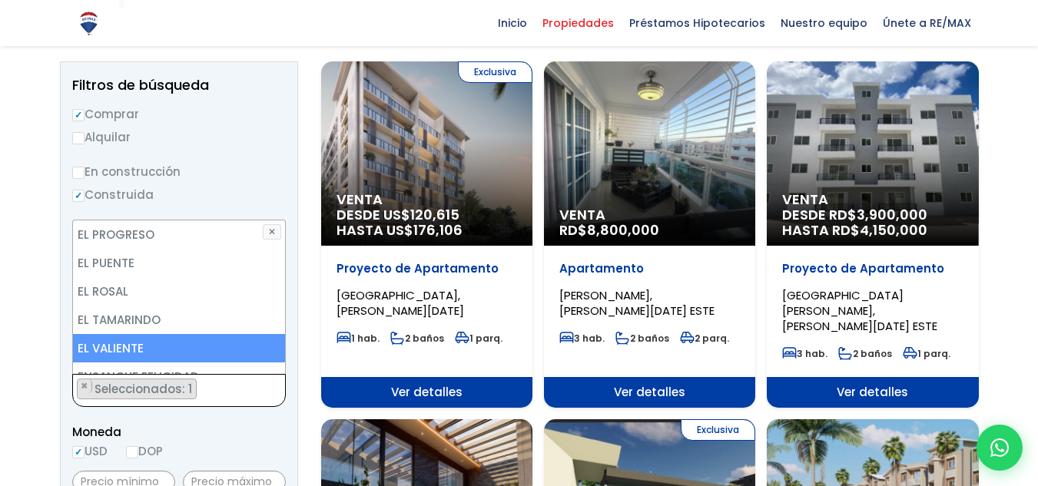
scroll to position [1460, 0]
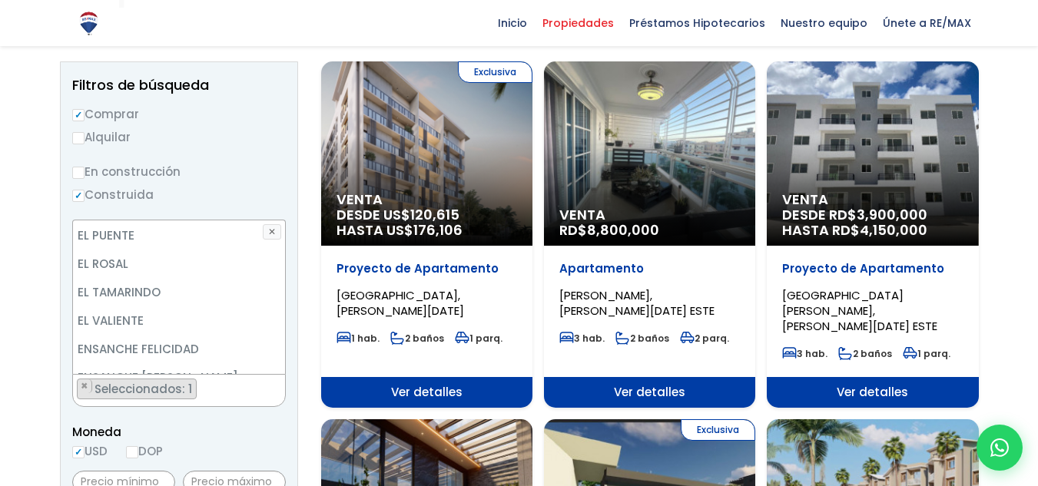
click at [164, 392] on li "ENSANCHE OZAMA" at bounding box center [179, 406] width 212 height 28
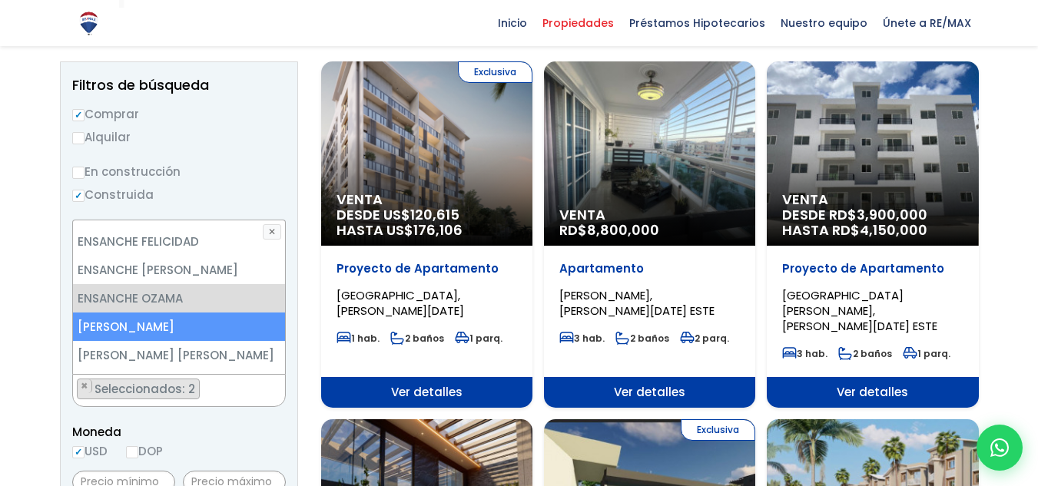
scroll to position [1768, 0]
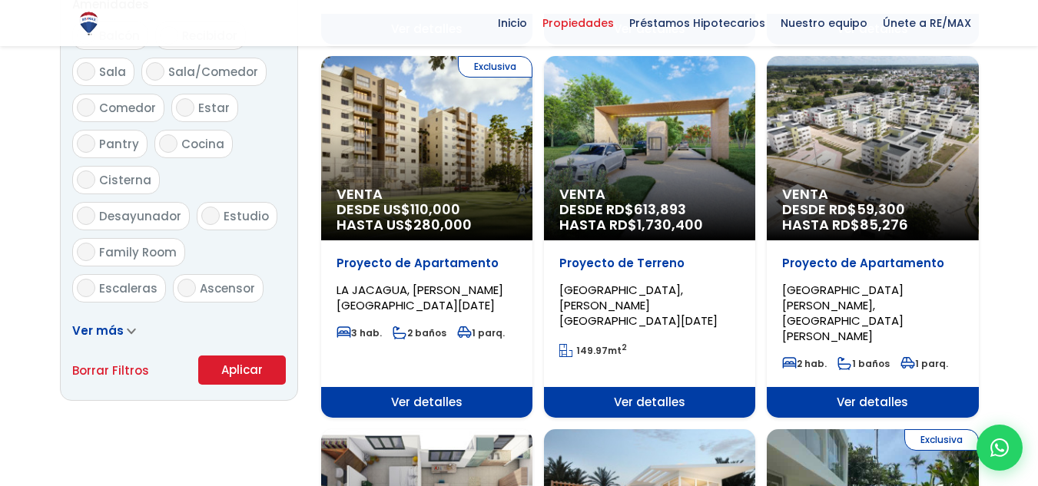
scroll to position [947, 0]
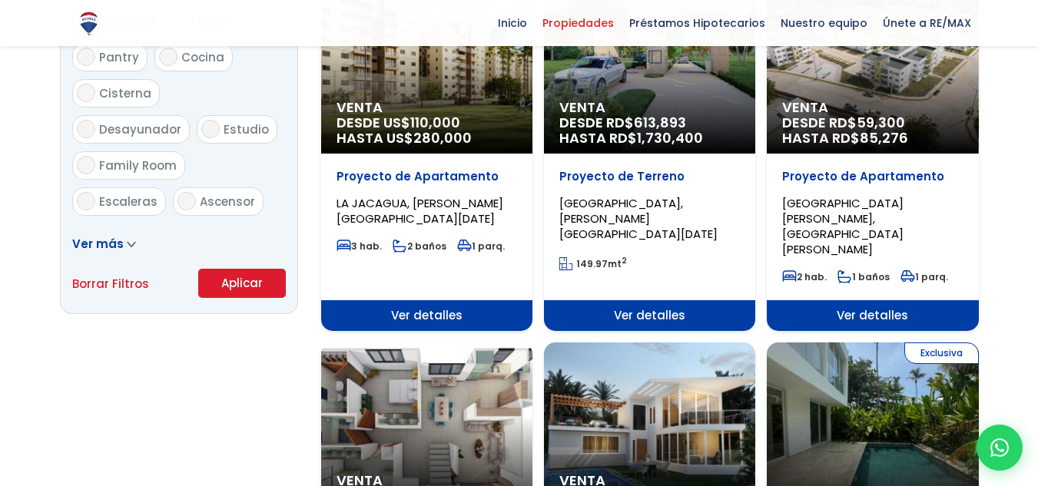
click at [249, 287] on button "Aplicar" at bounding box center [242, 283] width 88 height 29
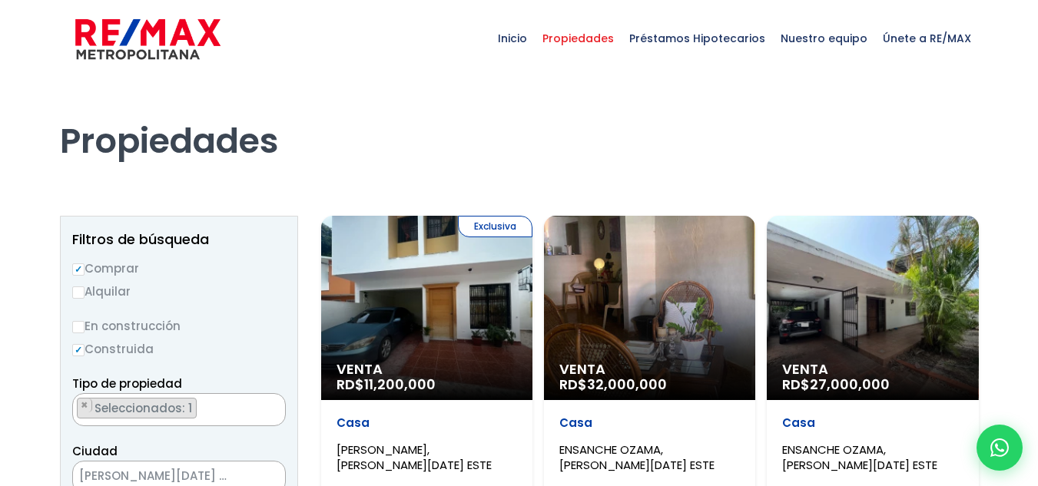
scroll to position [954, 0]
select select "13154"
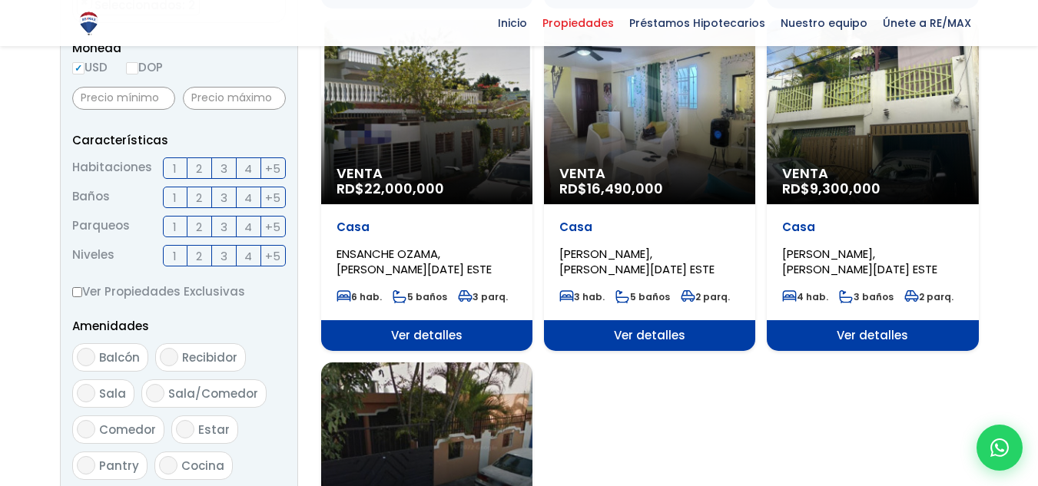
scroll to position [615, 0]
